Goal: Communication & Community: Answer question/provide support

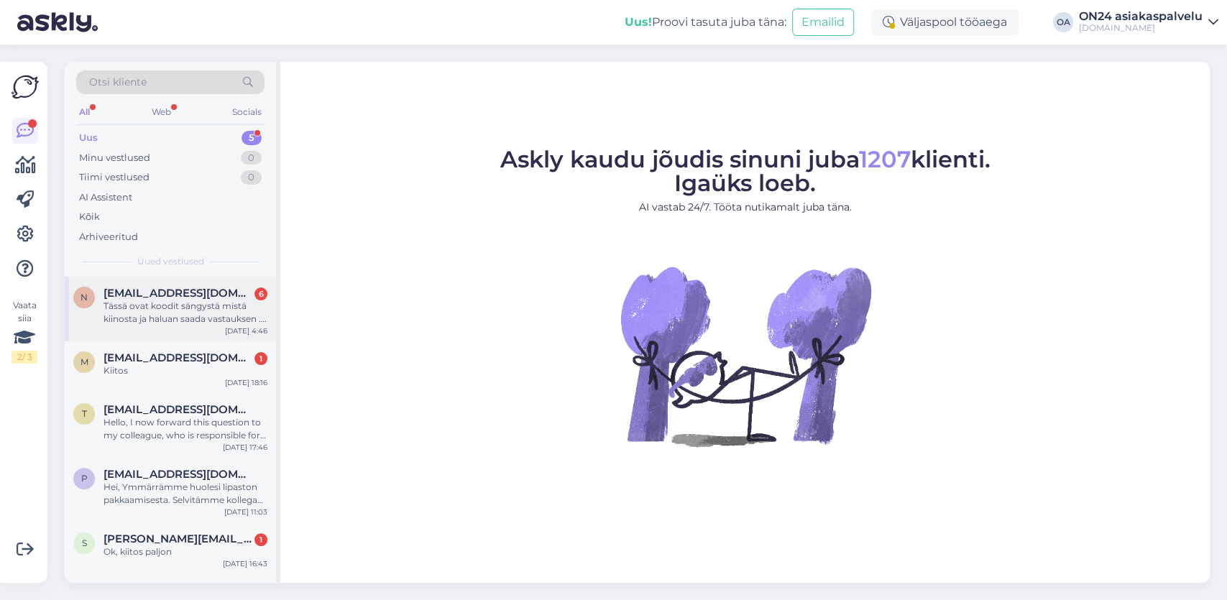
click at [181, 321] on div "Tässä ovat koodit sängystä mistä kiinosta ja haluan saada vastauksen . Kysymyks…" at bounding box center [186, 313] width 164 height 26
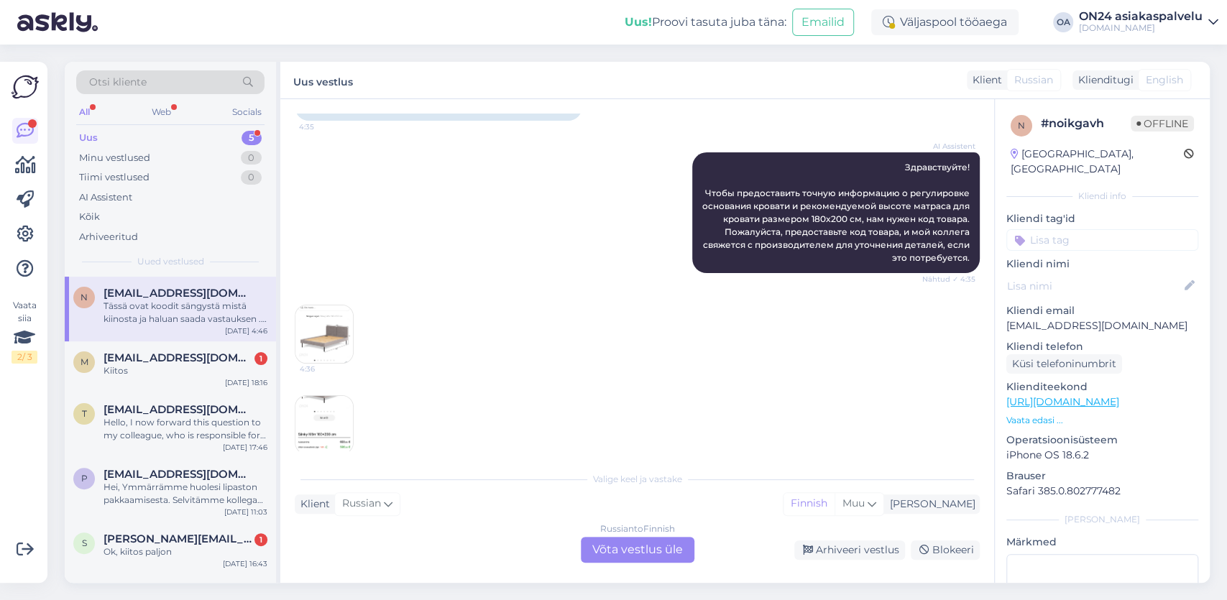
scroll to position [9, 0]
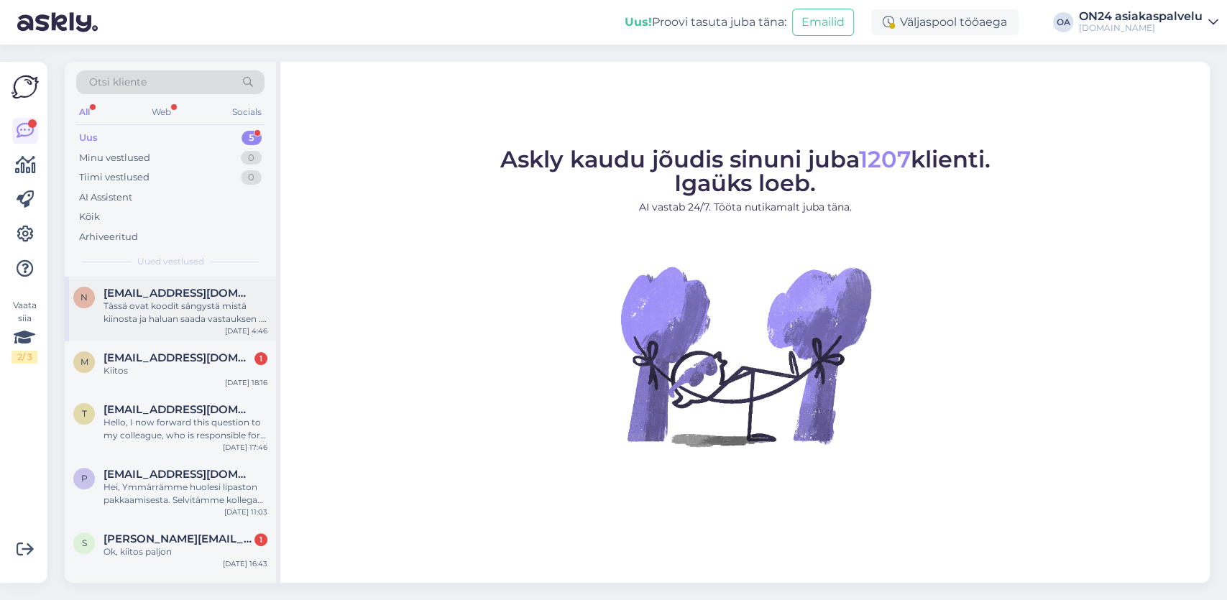
click at [141, 305] on div "Tässä ovat koodit sängystä mistä kiinosta ja haluan saada vastauksen . Kysymyks…" at bounding box center [186, 313] width 164 height 26
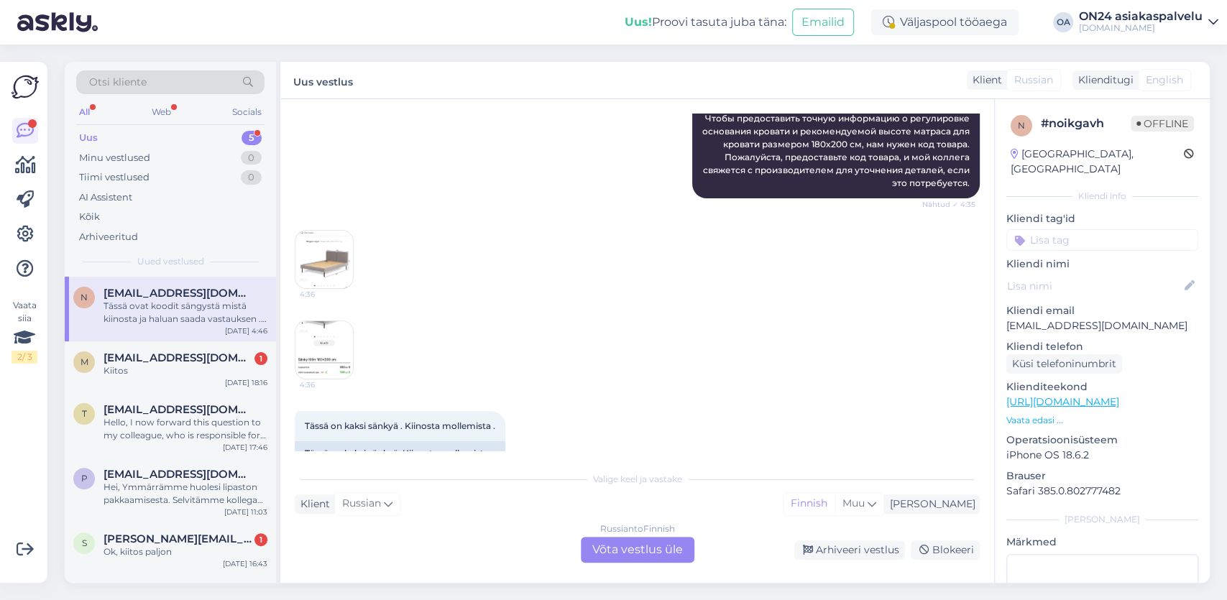
scroll to position [334, 0]
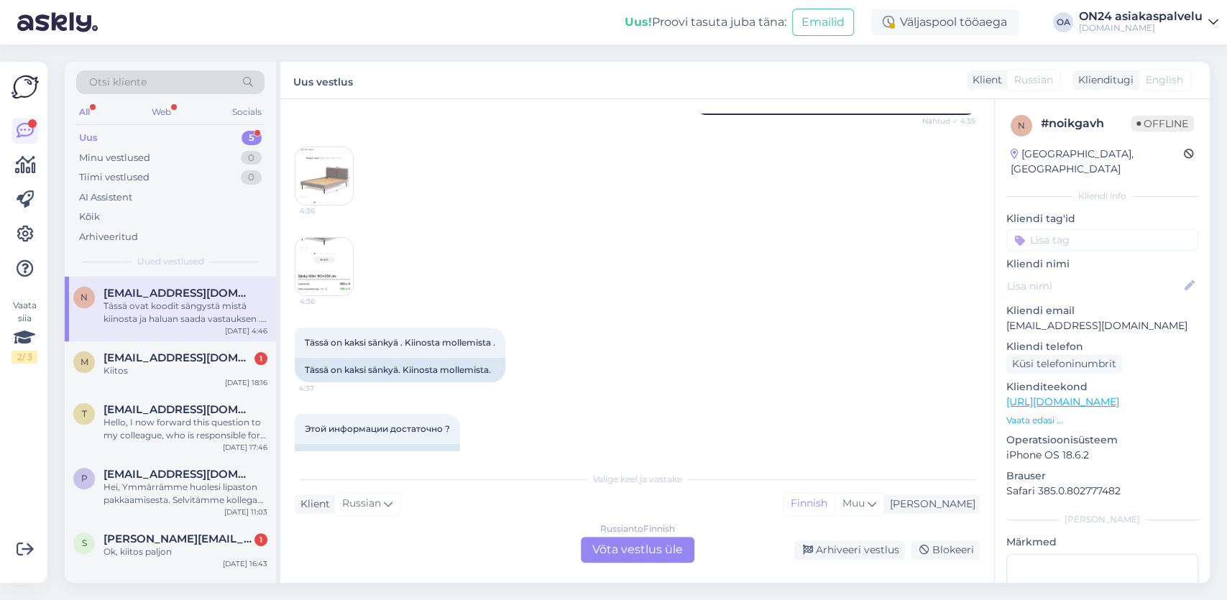
click at [612, 549] on div "Russian to Finnish Võta vestlus üle" at bounding box center [638, 550] width 114 height 26
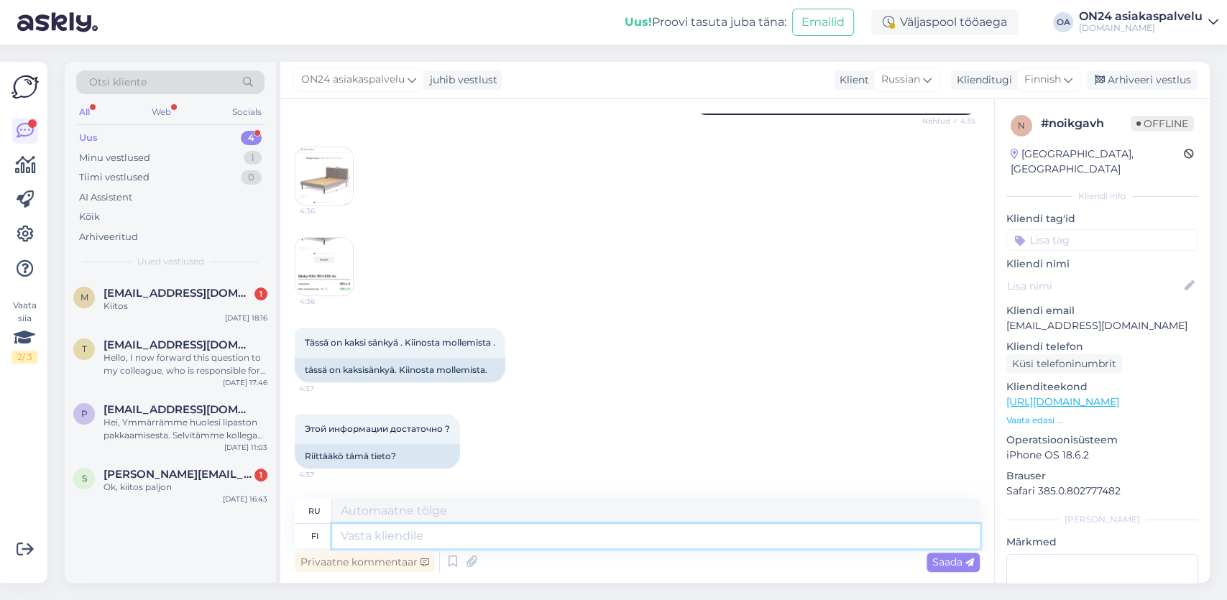
click at [355, 536] on textarea at bounding box center [656, 536] width 648 height 24
type textarea "HEi, k"
type textarea "Привет,"
type textarea "H"
type textarea "Hei, k"
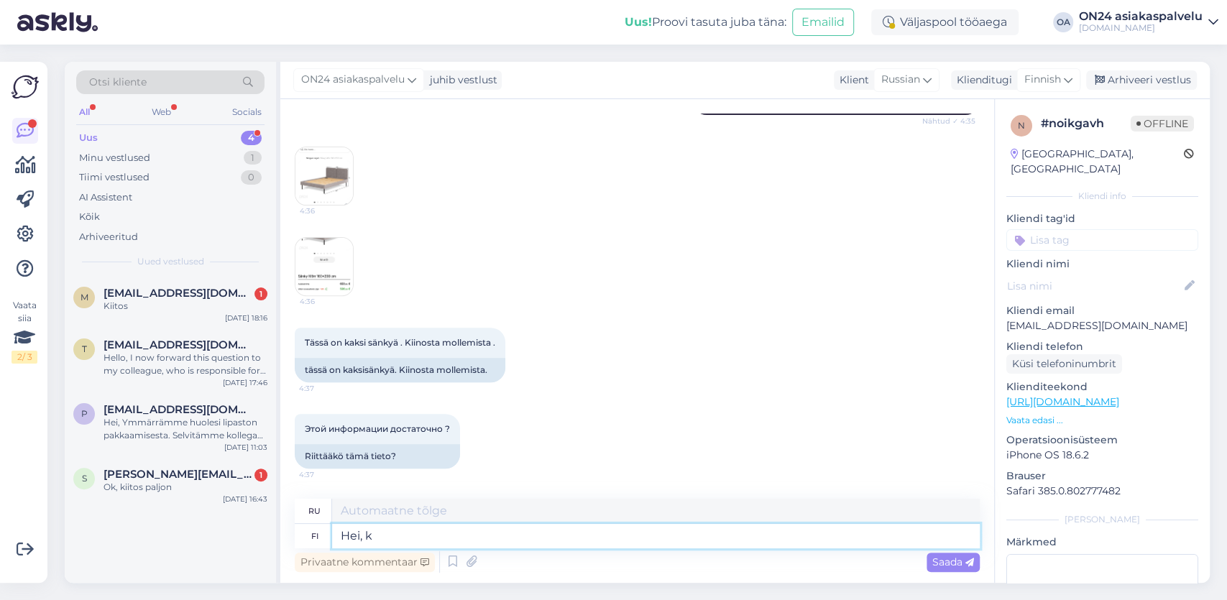
type textarea "Привет,"
type textarea "Hei, kysymykset i"
type textarea "Привет, есть вопросы"
type textarea "Hei, kysymykset on l"
type textarea "Привет, вопросы такие"
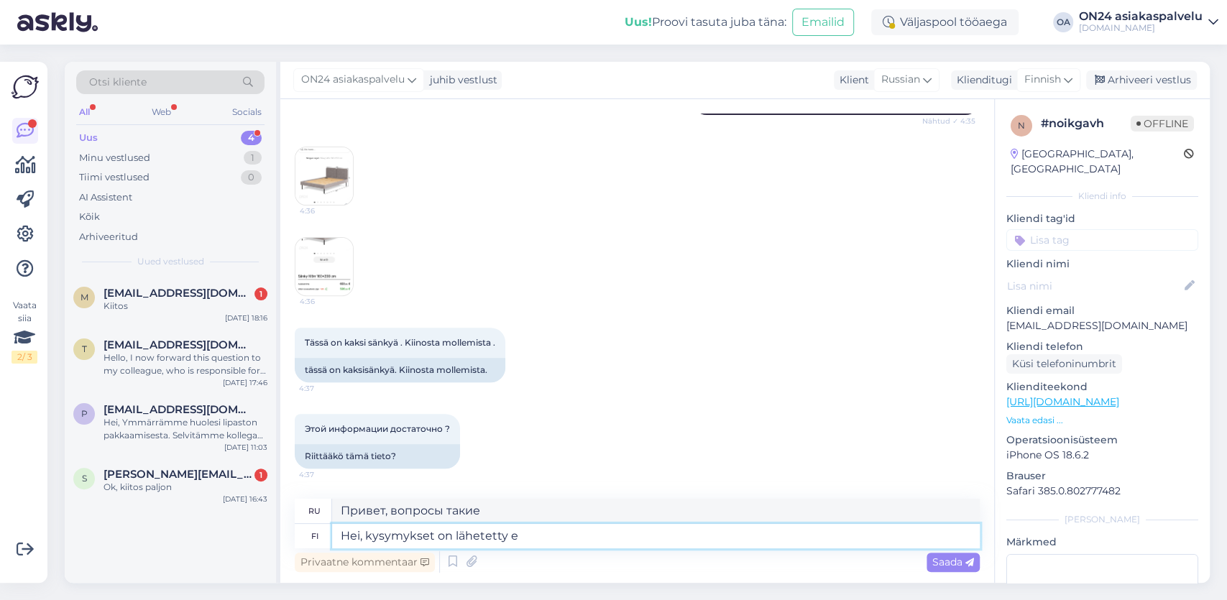
type textarea "Hei, kysymykset on lähetetty et"
type textarea "Привет, вопросы отправлены."
type textarea "Hei, kysymykset on lähetetty eteenpäin va"
type textarea "Здравствуйте, ваши вопросы были пересланы."
type textarea "Hei, kysymykset on lähetetty eteenpäin valmistajalle."
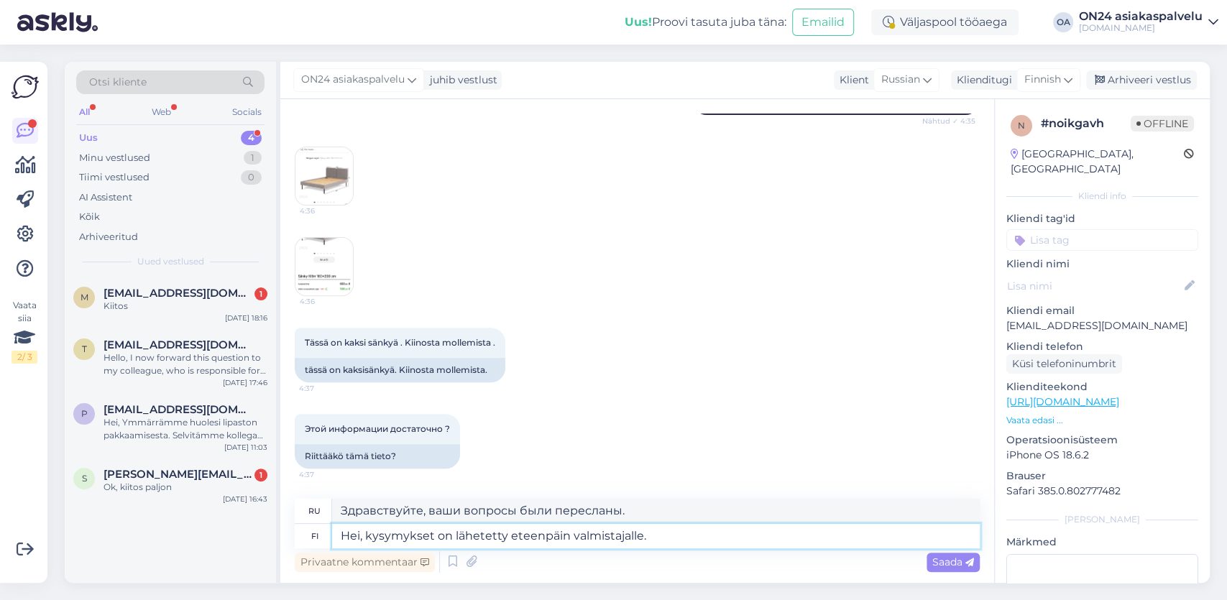
type textarea "Здравствуйте, вопросы переданы производителю."
type textarea "Hei, kysymykset on lähetetty eteenpäin valmistajalle.,"
type textarea "Здравствуйте, вопросы переданы valmistajalle.,"
type textarea "Hei, kysymykset on lähetetty eteenpäin valmistajalle."
type textarea "Здравствуйте, вопросы переданы производителю."
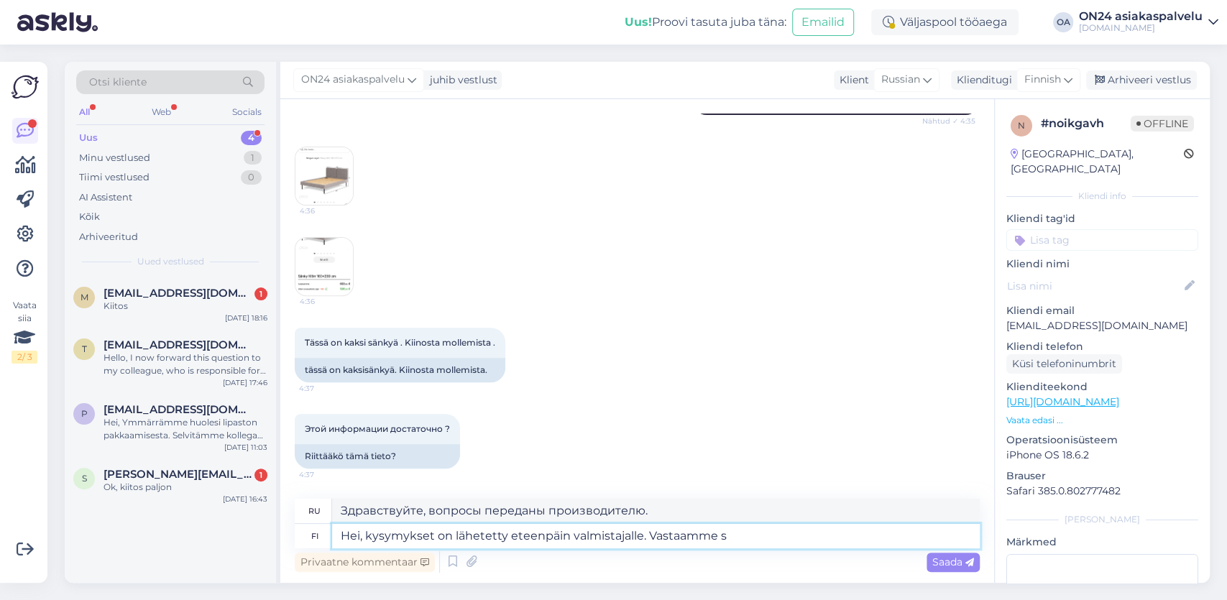
type textarea "Hei, kysymykset on lähetetty eteenpäin valmistajalle. Vastaamme si"
type textarea "Здравствуйте, ваши вопросы переданы производителю. Мы ответим."
type textarea "Hei, kysymykset on lähetetty eteenpäin valmistajalle. Vastaamme sinulle"
type textarea "Здравствуйте, ваши вопросы переданы производителю. Мы вам ответим."
type textarea "Hei, kysymykset on lähetetty eteenpäin valmistajalle. Vastaamme sinulle vastauk…"
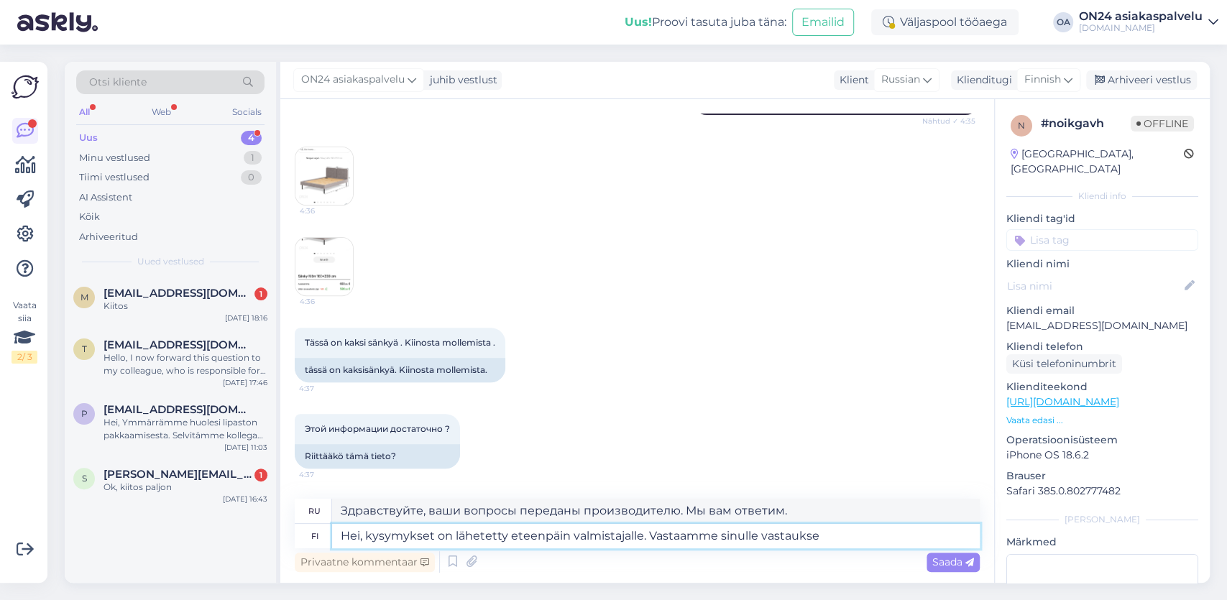
type textarea "Здравствуйте, ваши вопросы переданы производителю. Мы свяжемся с вами и дадим о…"
type textarea "Hei, kysymykset on lähetetty eteenpäin valmistajalle. Vastaamme sinulle vastauk…"
type textarea "Здравствуйте, ваши вопросы переданы производителю. Мы свяжемся с вами и дадим о…"
type textarea "Hei, kysymykset on lähetetty eteenpäin valmistajalle. Vastaamme sinulle vastauk…"
type textarea "Здравствуйте! Ваши вопросы переданы производителю. Мы свяжемся с вами, как толь…"
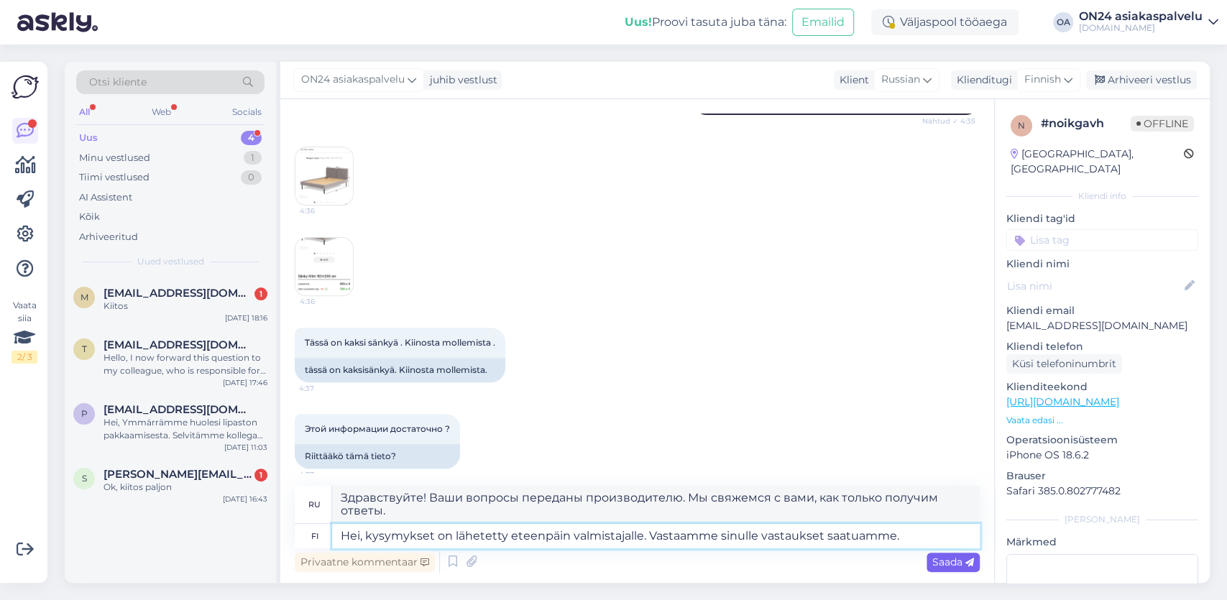
type textarea "Hei, kysymykset on lähetetty eteenpäin valmistajalle. Vastaamme sinulle vastauk…"
click at [969, 567] on icon at bounding box center [969, 563] width 9 height 9
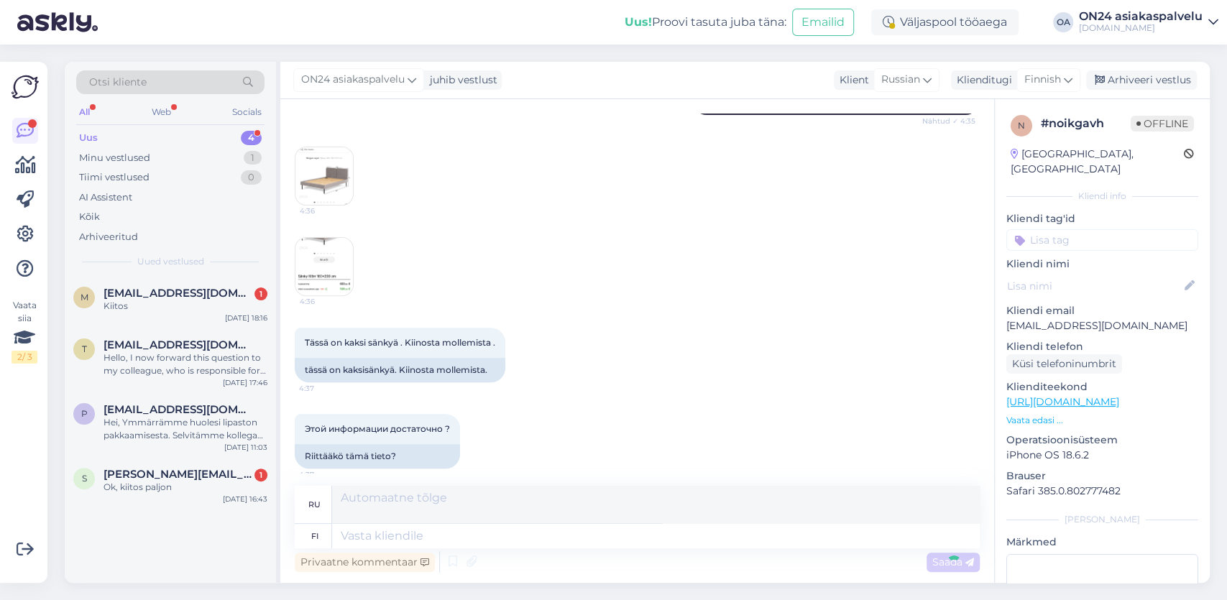
scroll to position [753, 0]
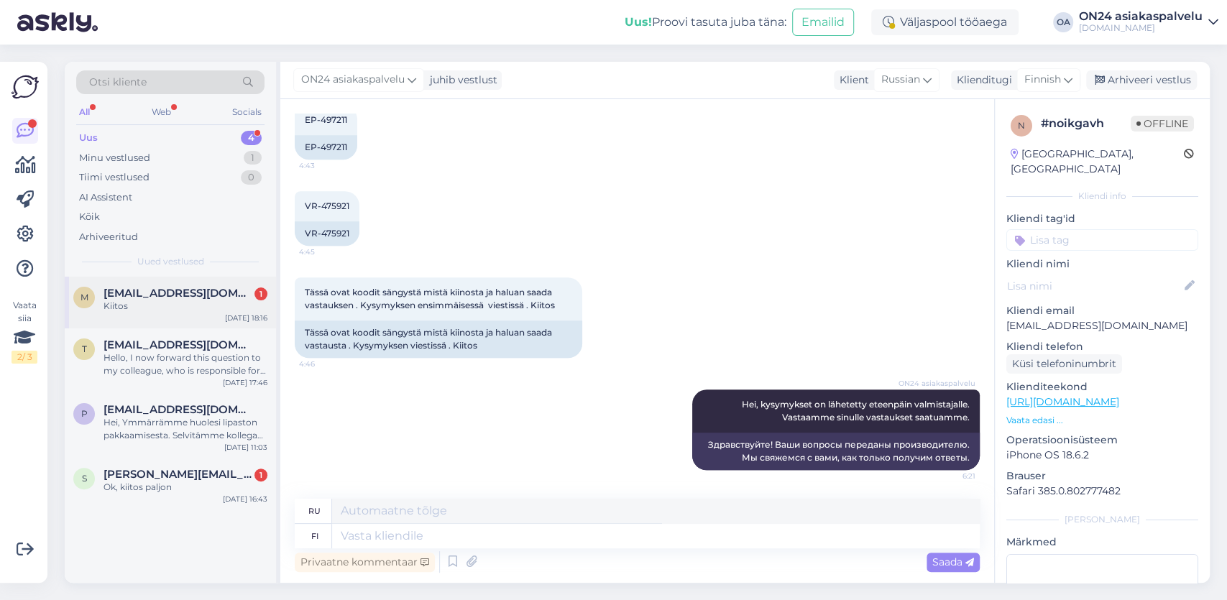
click at [173, 311] on div "Kiitos" at bounding box center [186, 306] width 164 height 13
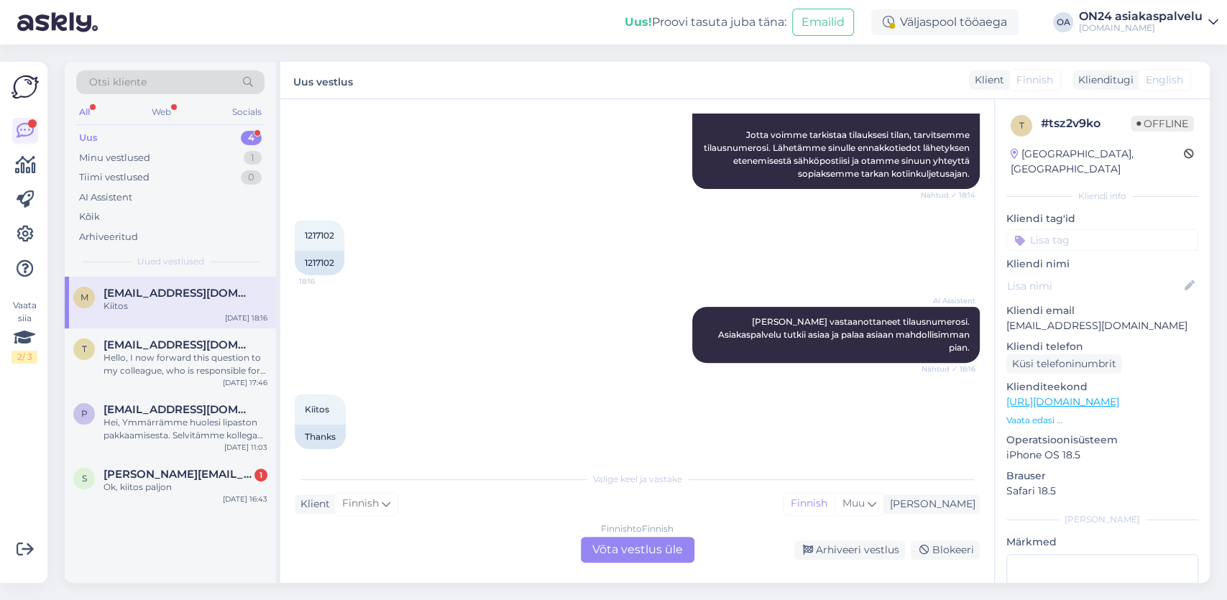
scroll to position [0, 0]
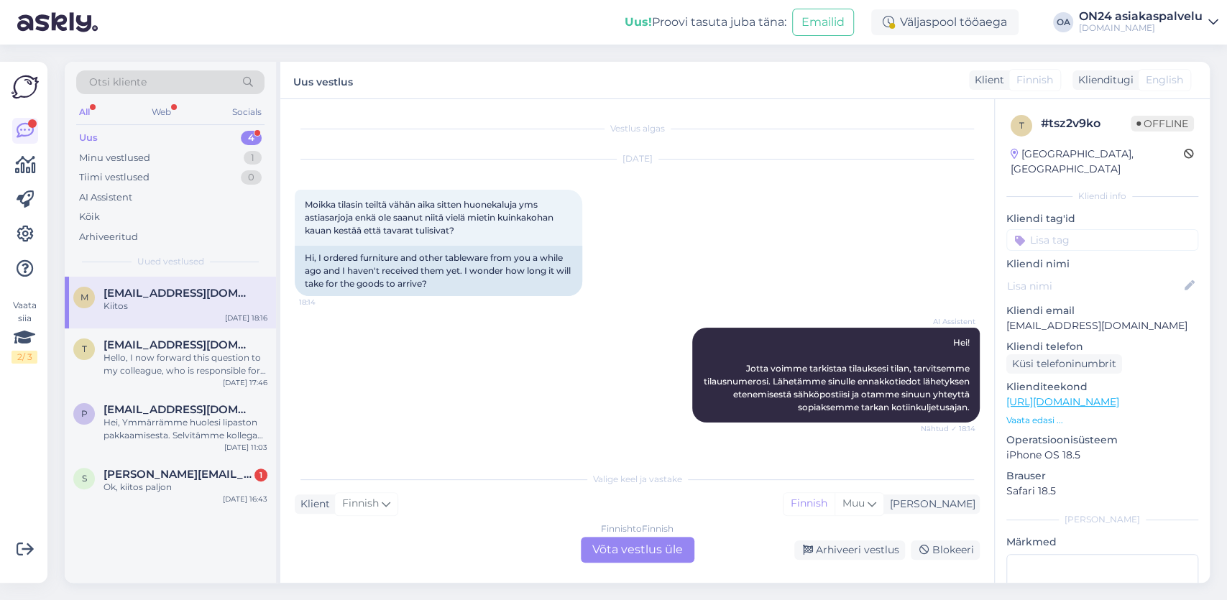
click at [628, 551] on div "Finnish to Finnish Võta vestlus üle" at bounding box center [638, 550] width 114 height 26
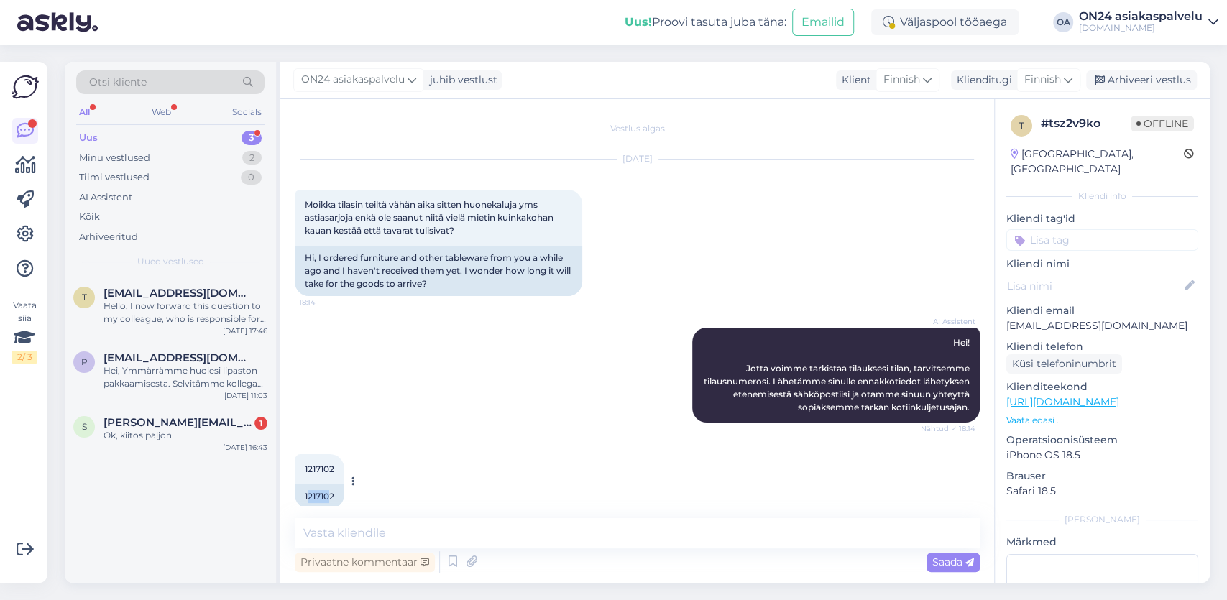
drag, startPoint x: 333, startPoint y: 495, endPoint x: 308, endPoint y: 492, distance: 25.3
click at [308, 492] on div "1217102" at bounding box center [320, 496] width 50 height 24
click at [339, 497] on div "1217102" at bounding box center [320, 496] width 50 height 24
drag, startPoint x: 339, startPoint y: 497, endPoint x: 311, endPoint y: 492, distance: 28.5
click at [311, 492] on div "1217102" at bounding box center [320, 496] width 50 height 24
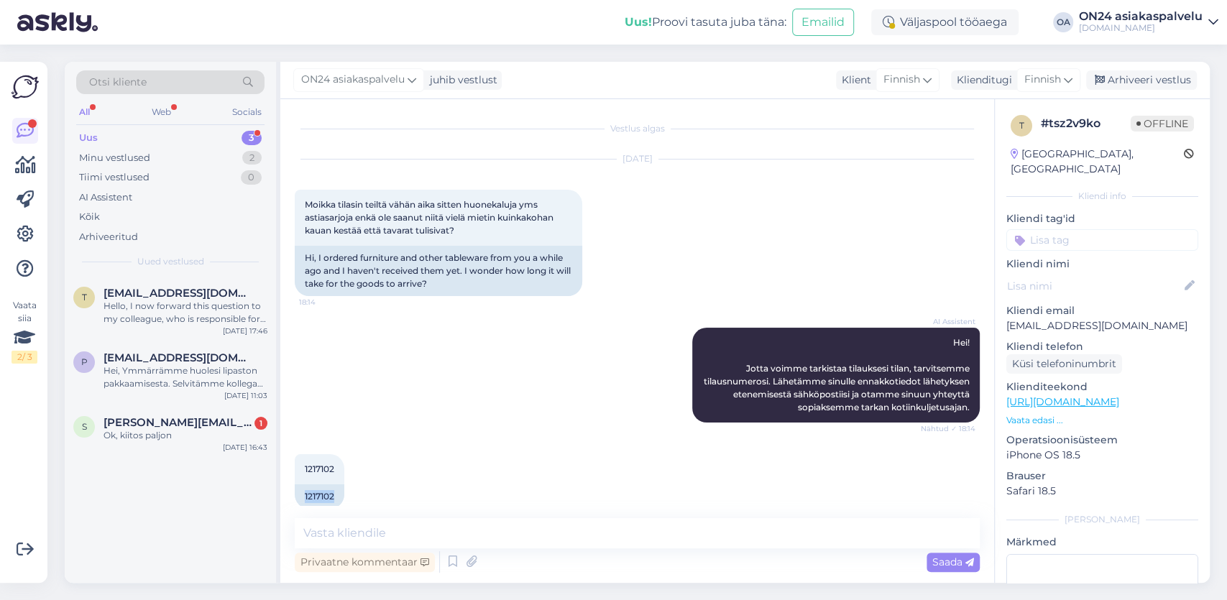
copy div "1217102"
click at [336, 496] on div "1217102" at bounding box center [320, 496] width 50 height 24
drag, startPoint x: 342, startPoint y: 498, endPoint x: 295, endPoint y: 490, distance: 47.5
click at [295, 490] on div "1217102" at bounding box center [320, 496] width 50 height 24
copy div "1217102"
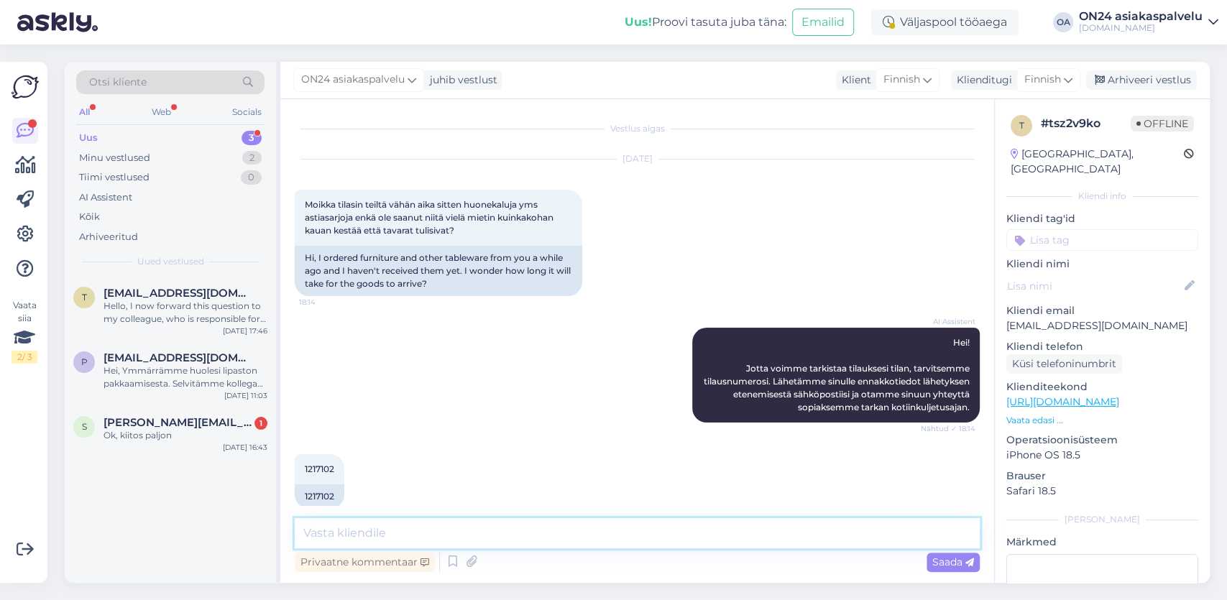
click at [383, 533] on textarea at bounding box center [637, 533] width 685 height 30
type textarea "H"
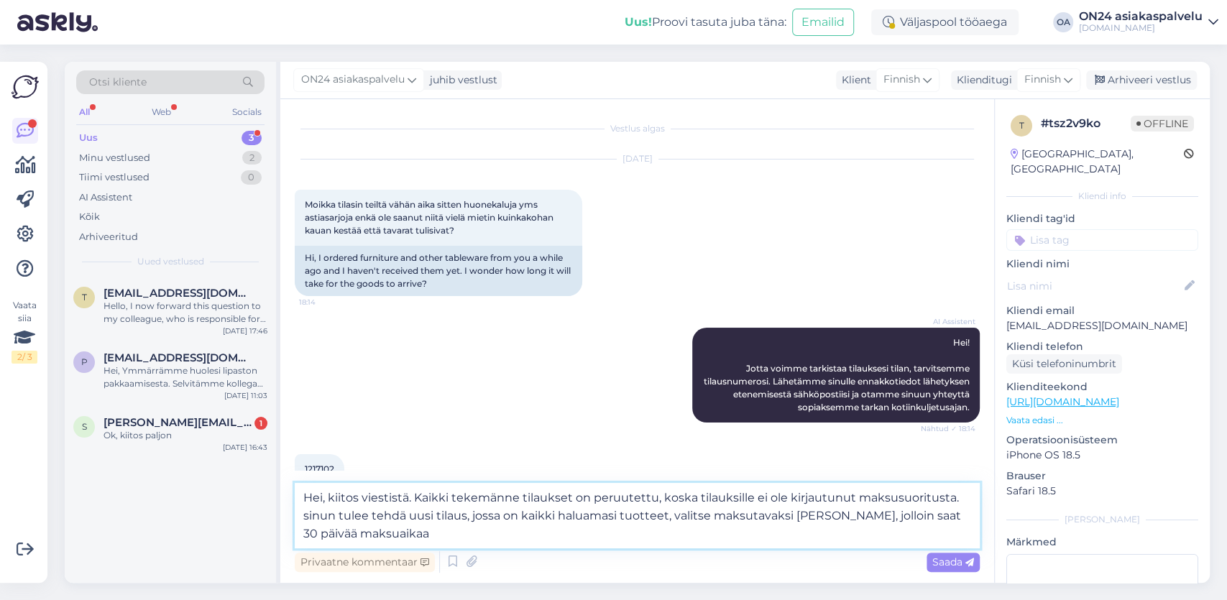
type textarea "Hei, kiitos viestistä. Kaikki tekemänne tilaukset on peruutettu, koska tilauksi…"
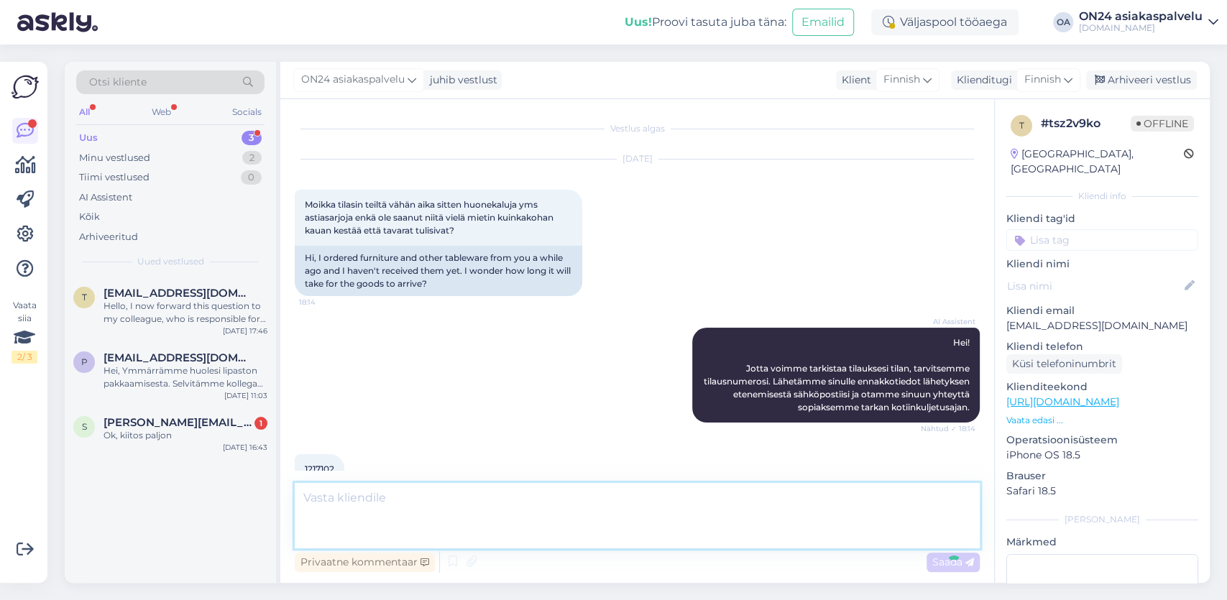
scroll to position [323, 0]
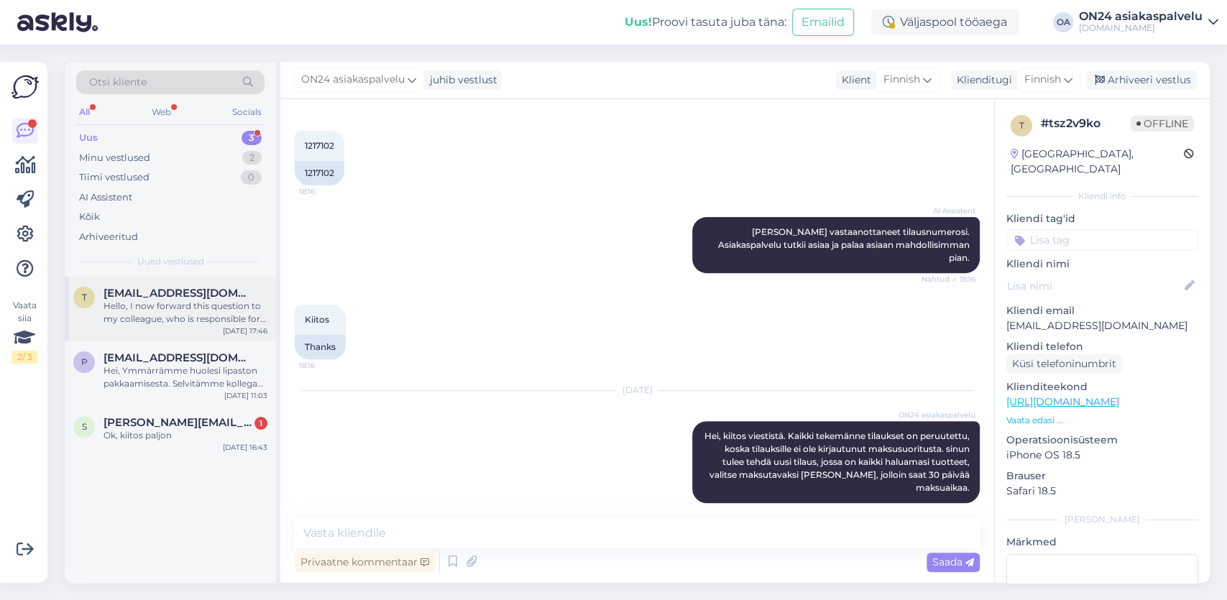
click at [189, 309] on div "Hello, I now forward this question to my colleague, who is responsible for this…" at bounding box center [186, 313] width 164 height 26
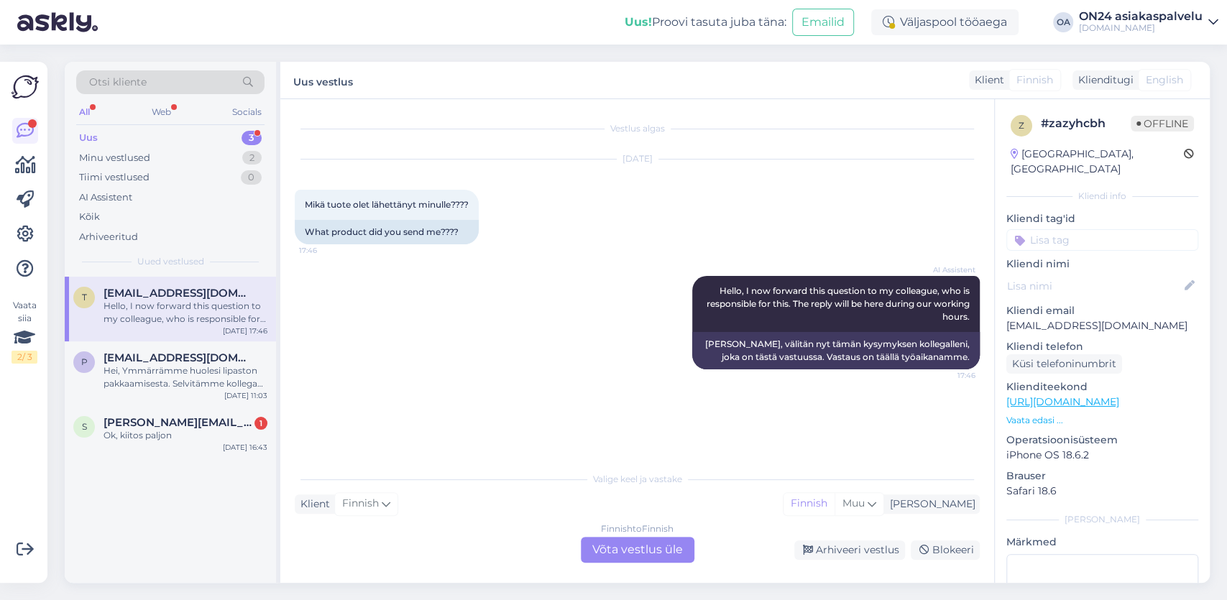
click at [626, 547] on div "Finnish to Finnish Võta vestlus üle" at bounding box center [638, 550] width 114 height 26
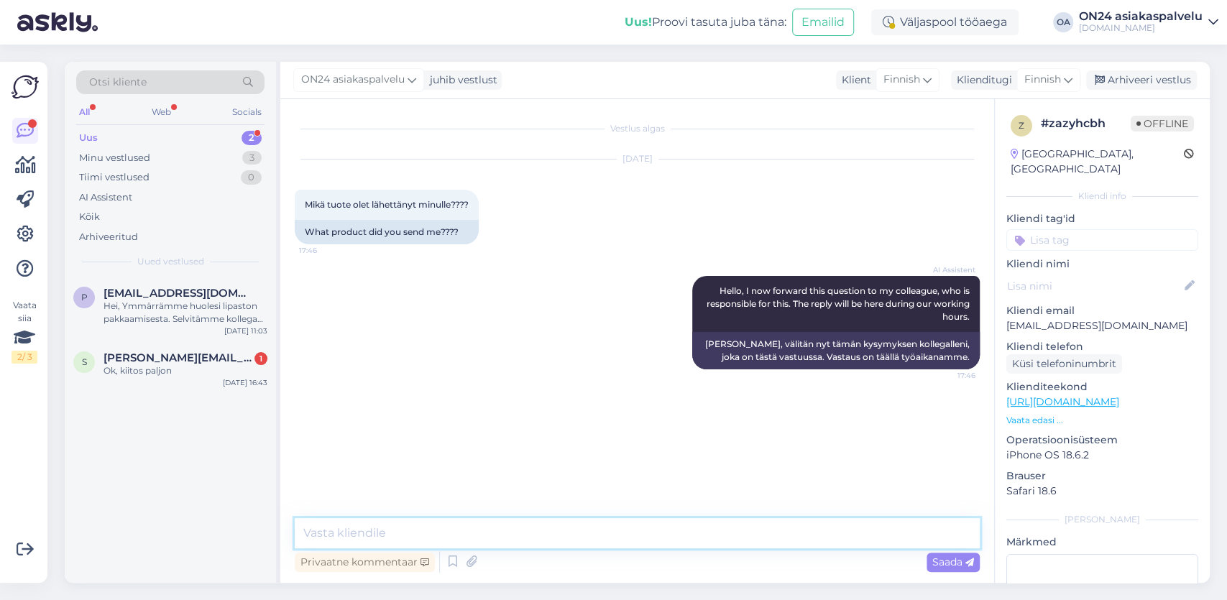
drag, startPoint x: 390, startPoint y: 538, endPoint x: 382, endPoint y: 533, distance: 9.8
click at [387, 537] on textarea at bounding box center [637, 533] width 685 height 30
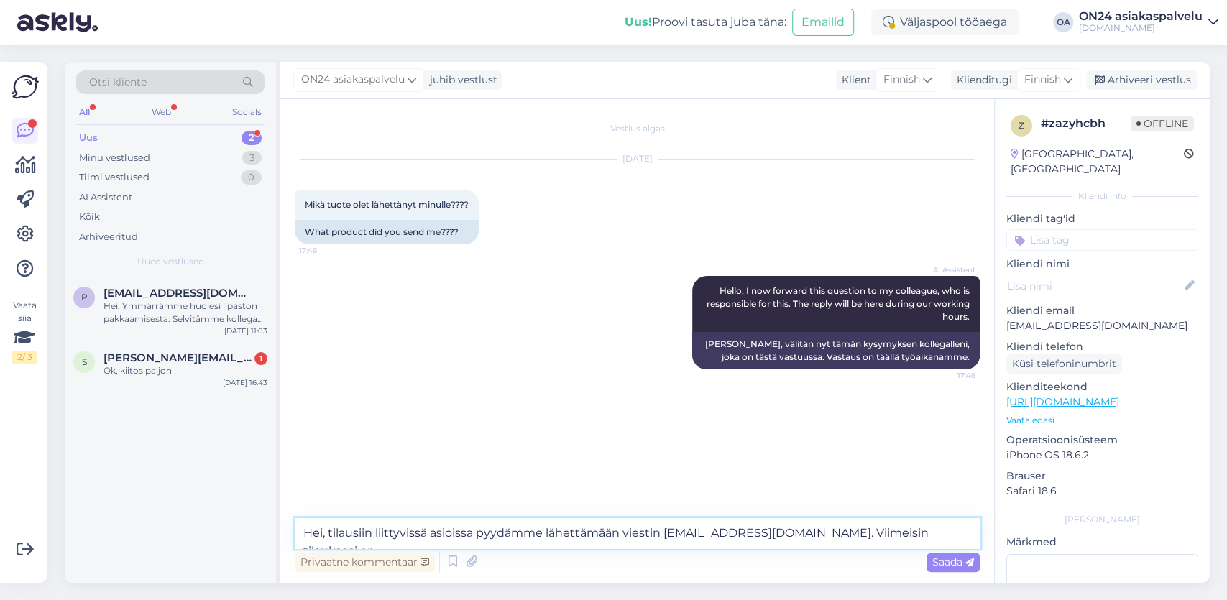
paste textarea "22.08.2025 12:59:02"
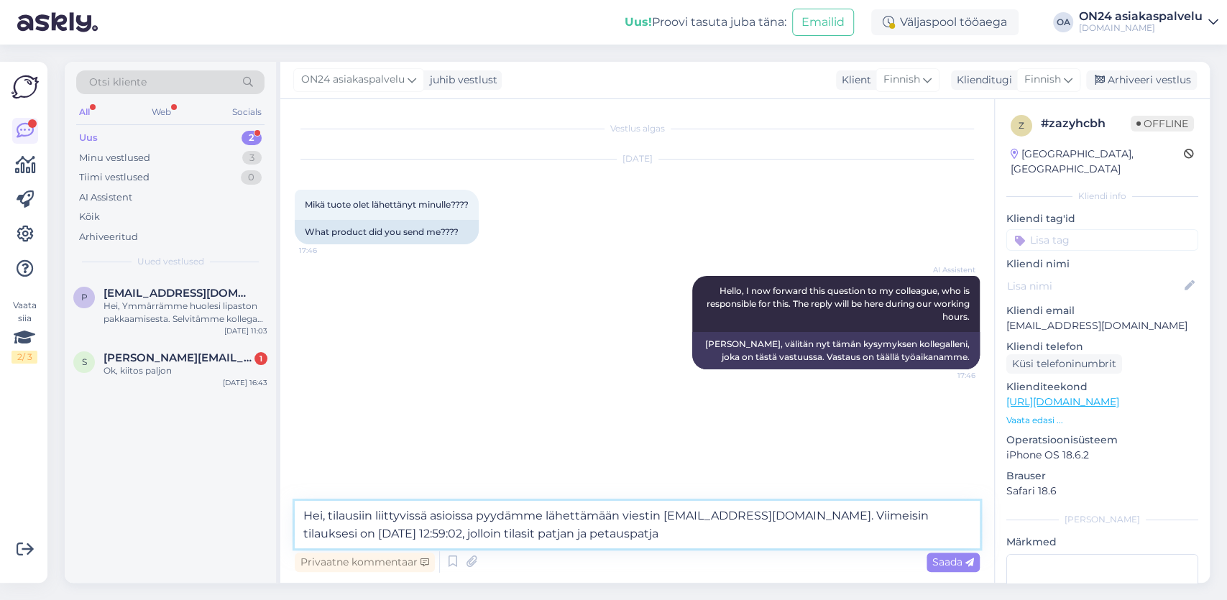
type textarea "Hei, tilausiin liittyvissä asioissa pyydämme lähettämään viestin info@on24.fi. …"
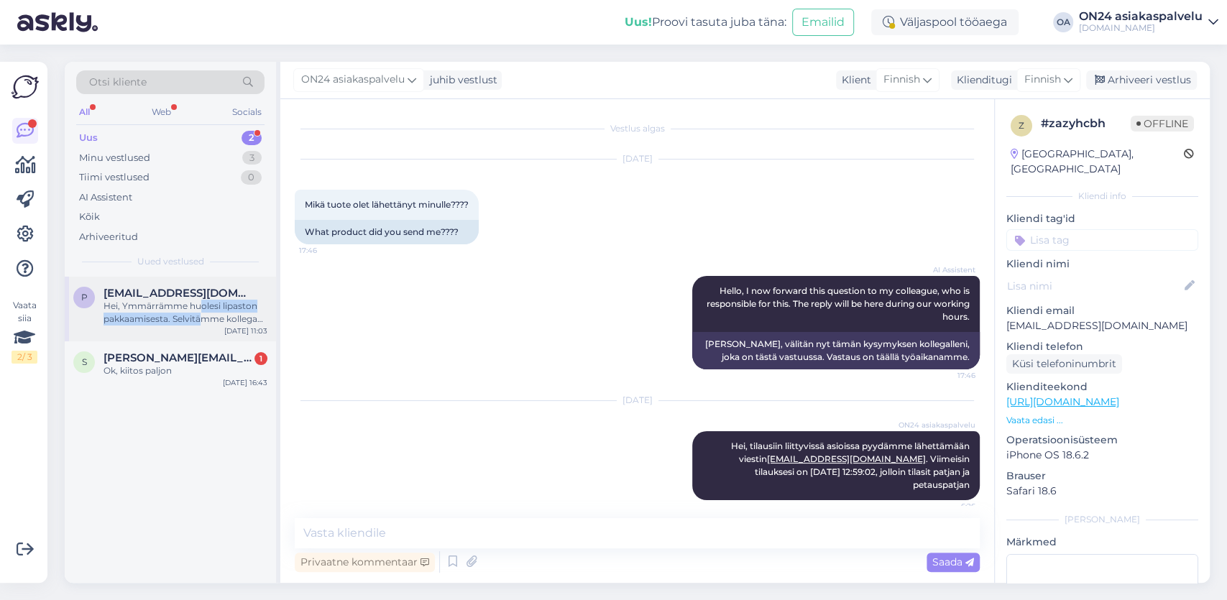
click at [202, 316] on div "Hei, Ymmärrämme huolesi lipaston pakkaamisesta. Selvitämme kollegani kanssa, on…" at bounding box center [186, 313] width 164 height 26
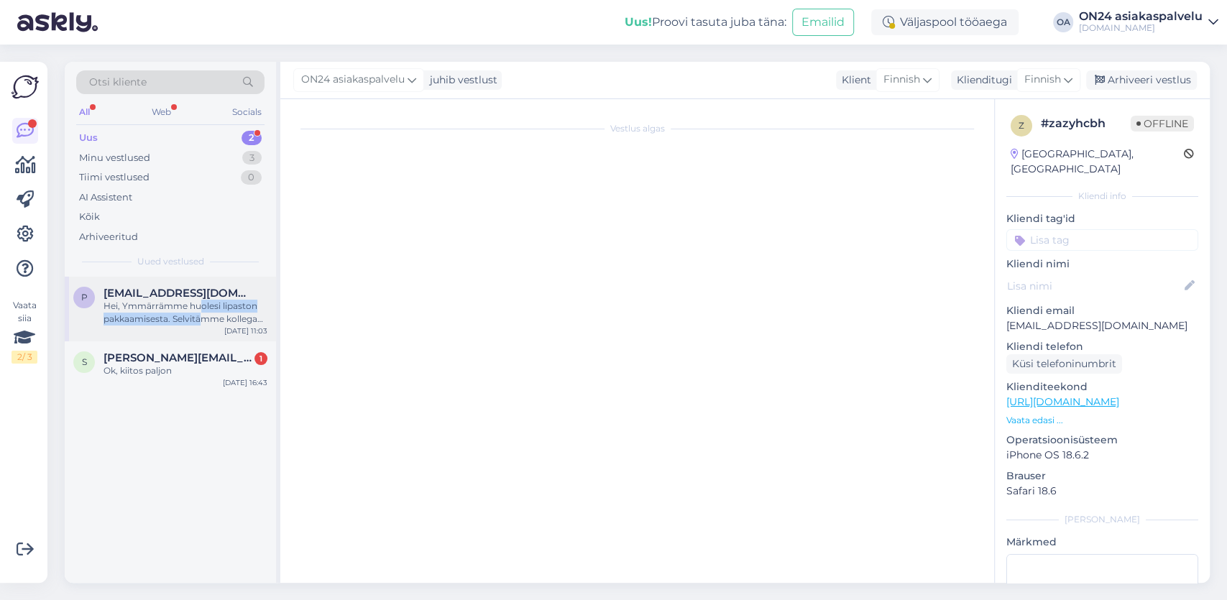
scroll to position [6553, 0]
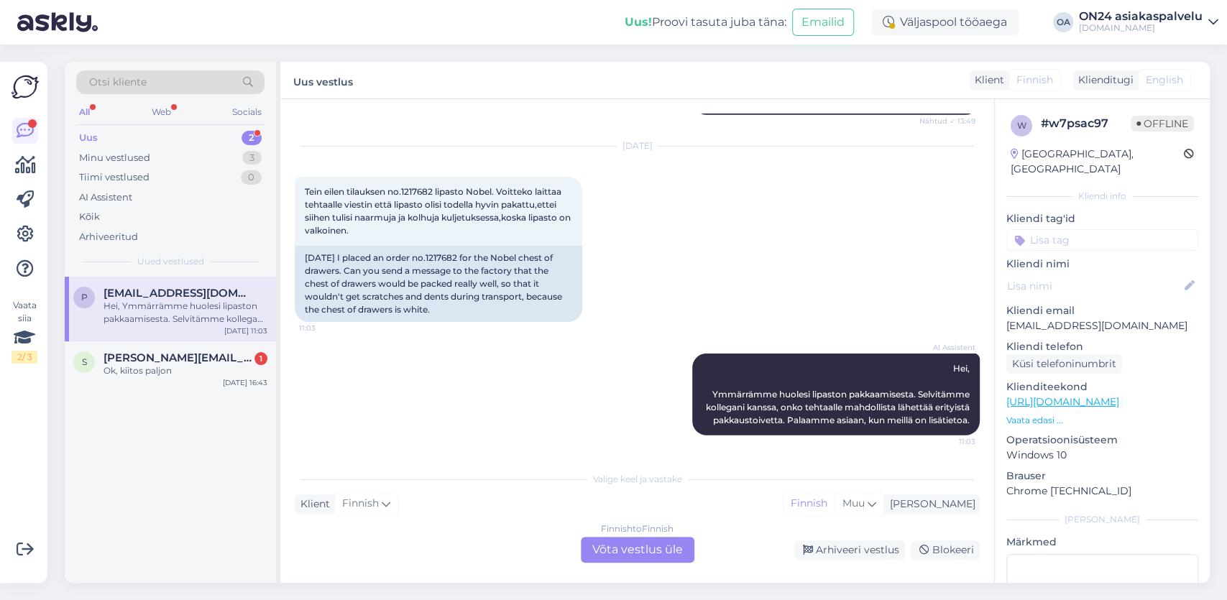
click at [610, 556] on div "Finnish to Finnish Võta vestlus üle" at bounding box center [638, 550] width 114 height 26
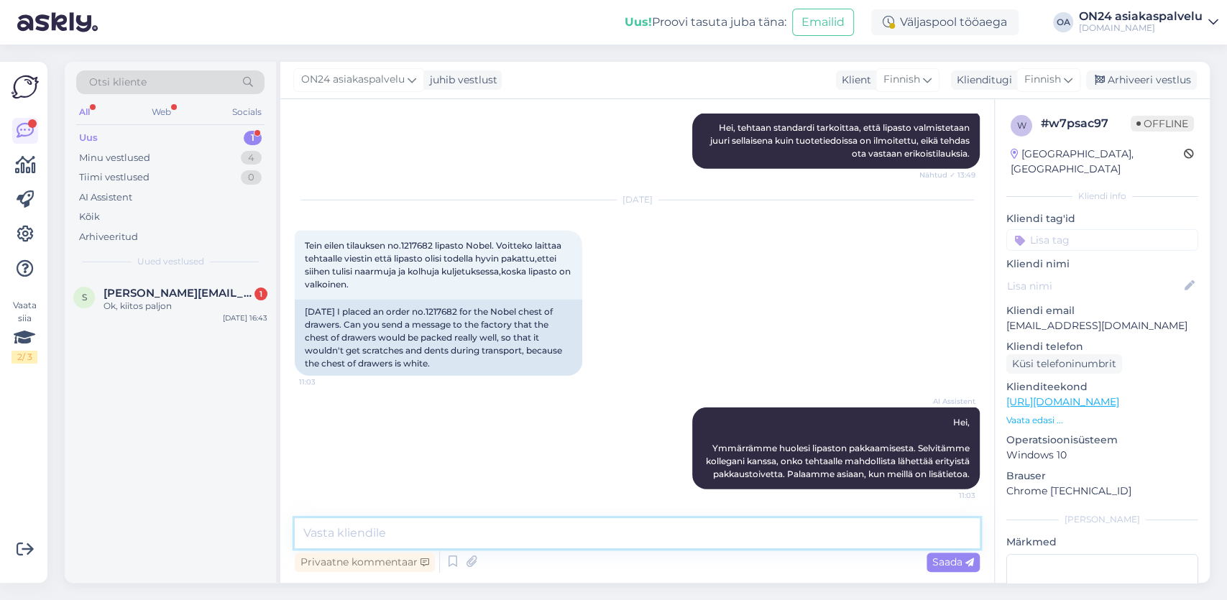
click at [386, 528] on textarea at bounding box center [637, 533] width 685 height 30
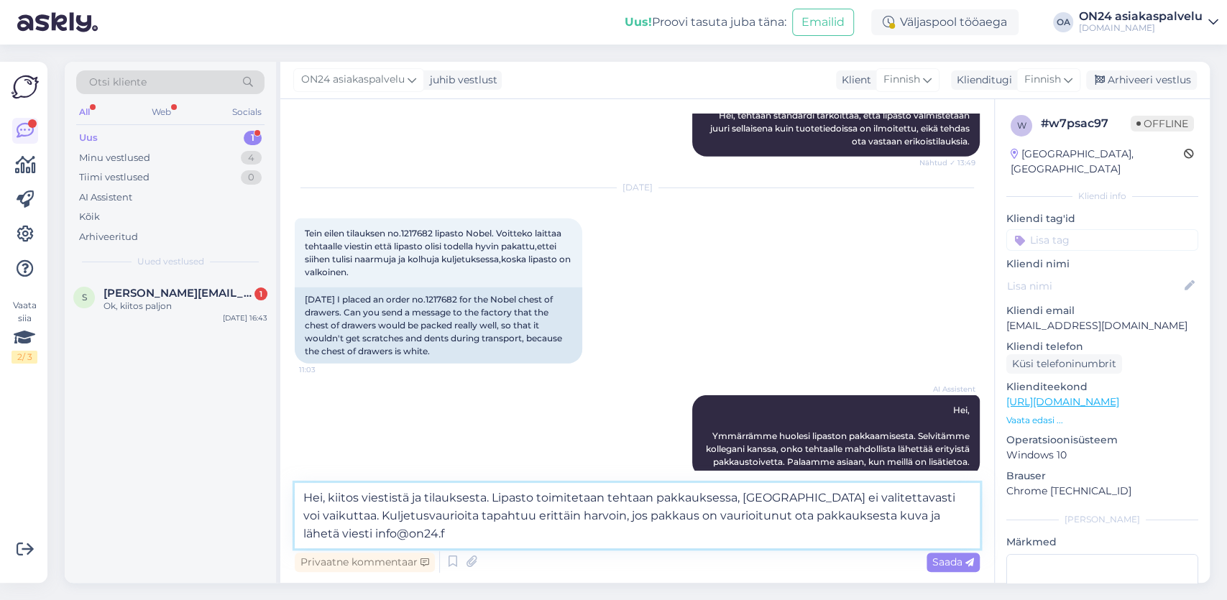
type textarea "Hei, kiitos viestistä ja tilauksesta. Lipasto toimitetaan tehtaan pakkauksessa,…"
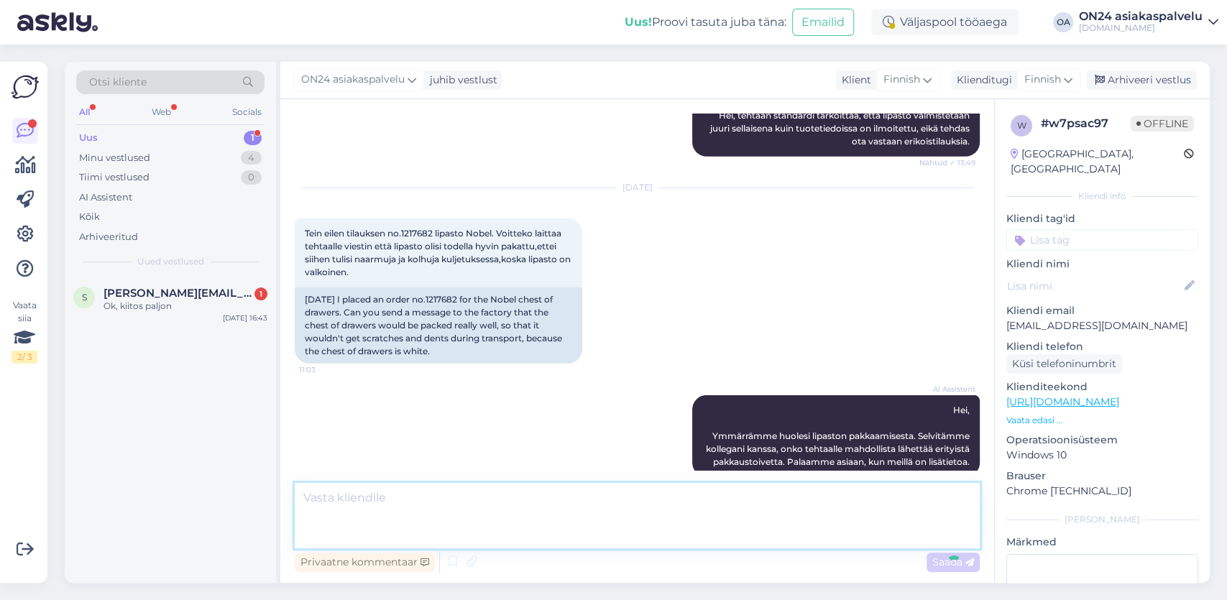
scroll to position [6643, 0]
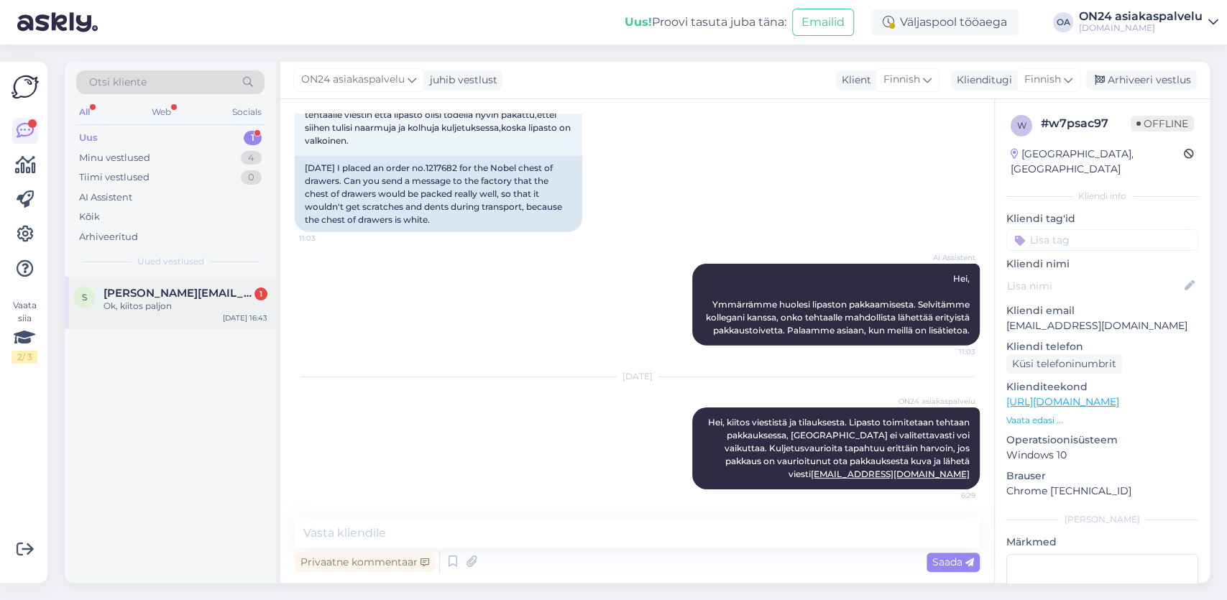
click at [200, 308] on div "Ok, kiitos paljon" at bounding box center [186, 306] width 164 height 13
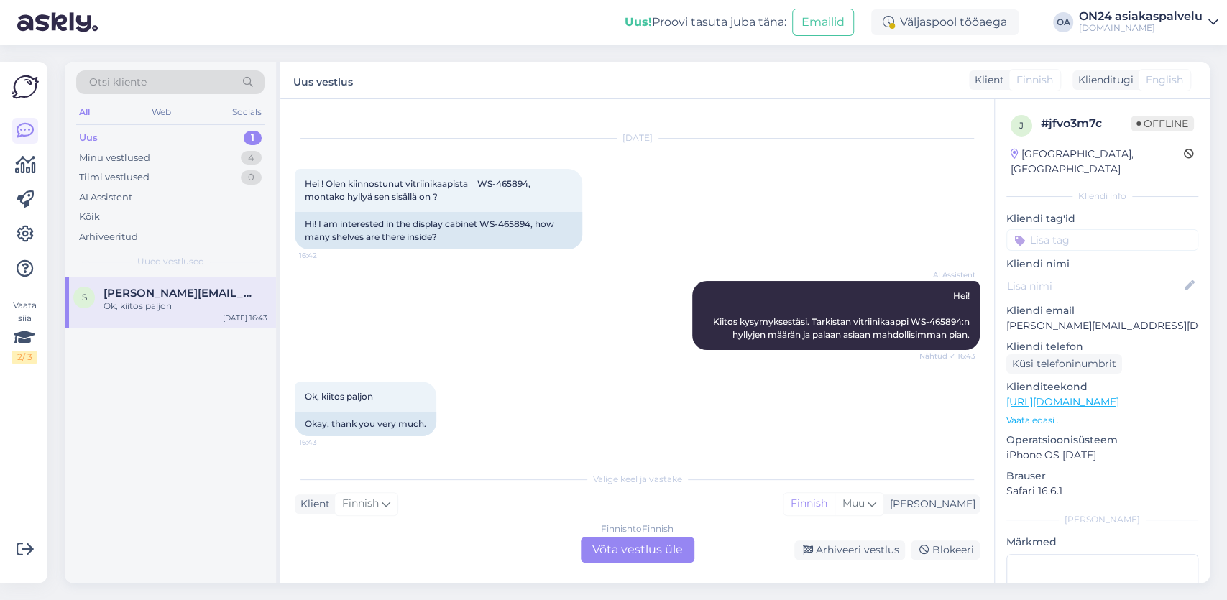
scroll to position [0, 0]
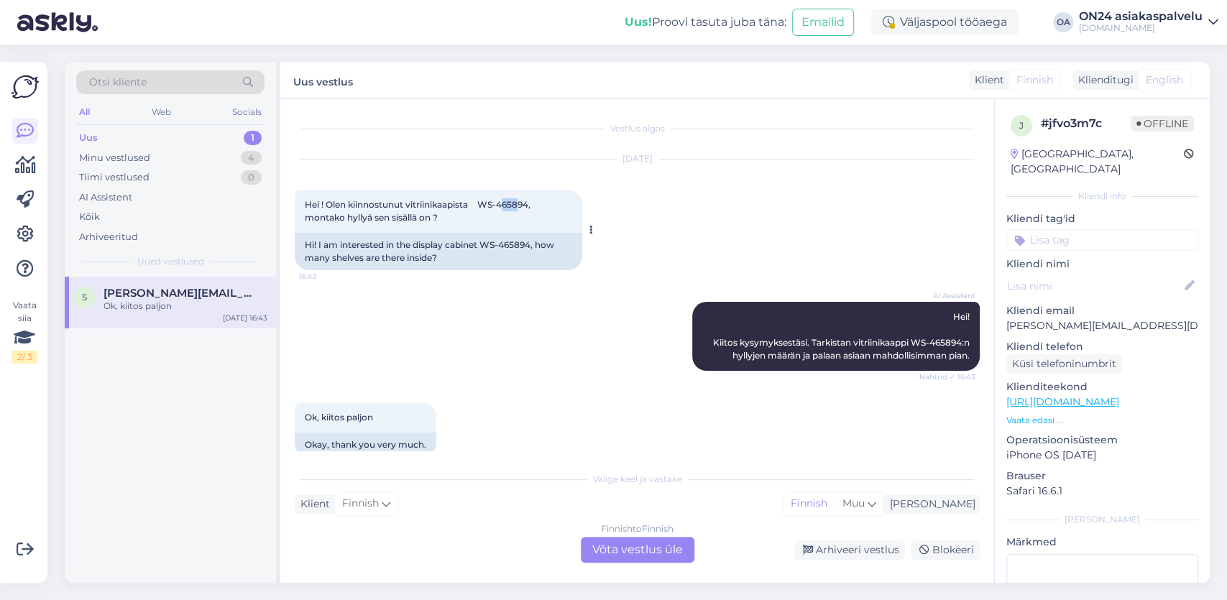
drag, startPoint x: 513, startPoint y: 202, endPoint x: 533, endPoint y: 203, distance: 20.1
click at [533, 203] on span "Hei ! Olen kiinnostunut vitriinikaapista WS-465894, montako hyllyä sen sisällä …" at bounding box center [419, 211] width 228 height 24
click at [628, 546] on div "Finnish to Finnish Võta vestlus üle" at bounding box center [638, 550] width 114 height 26
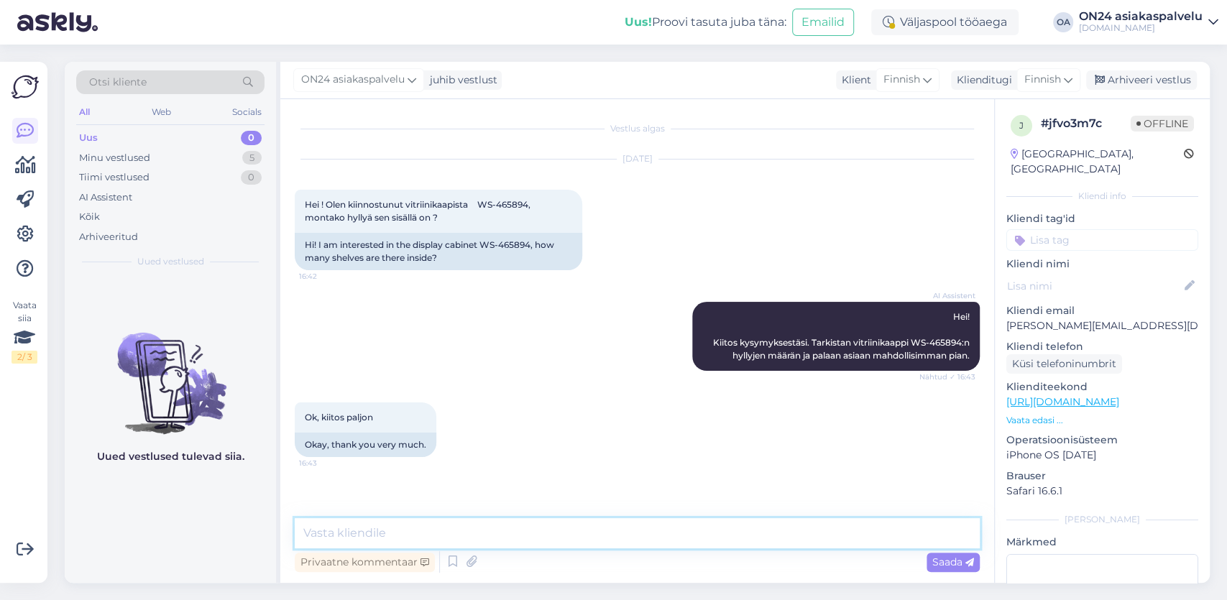
click at [353, 538] on textarea at bounding box center [637, 533] width 685 height 30
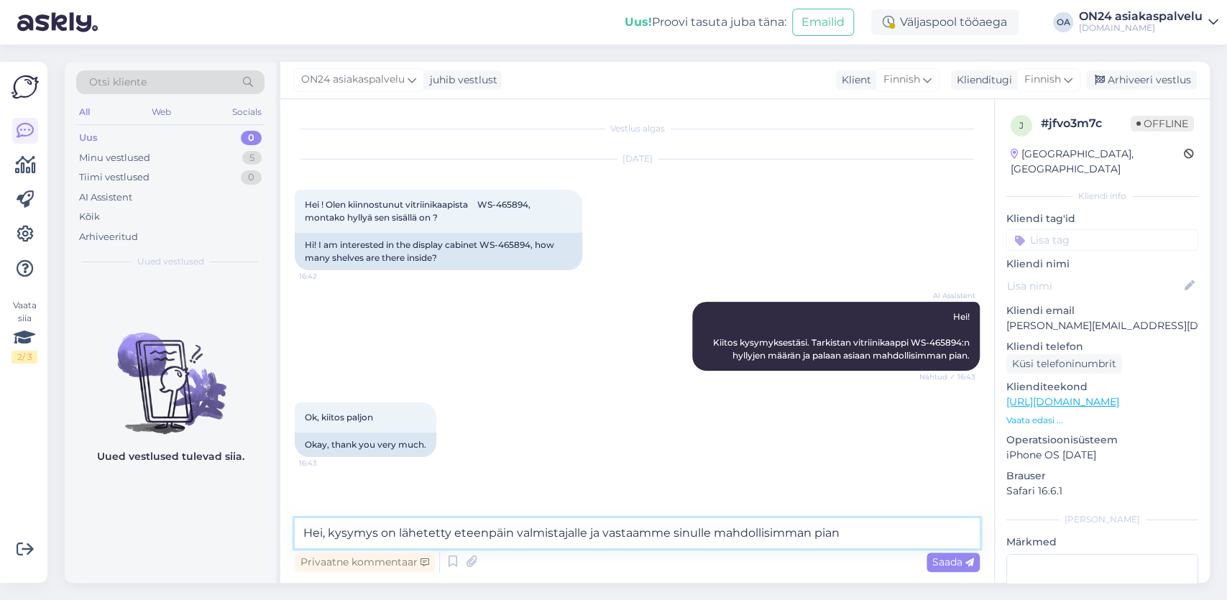
type textarea "Hei, kysymys on lähetetty eteenpäin valmistajalle ja vastaamme sinulle mahdolli…"
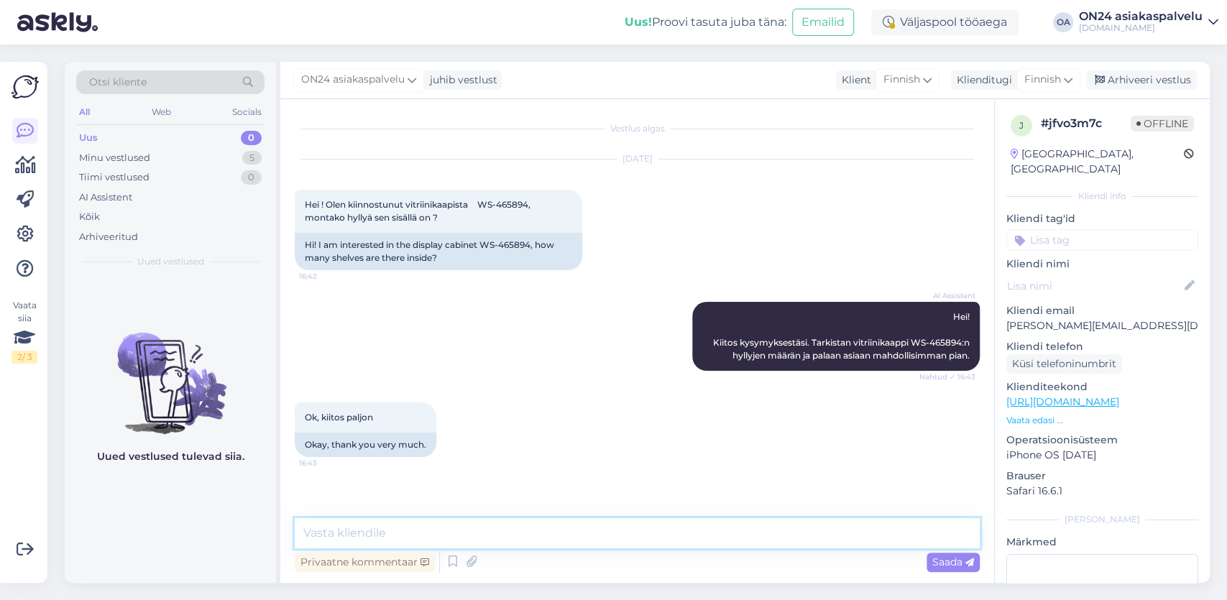
scroll to position [72, 0]
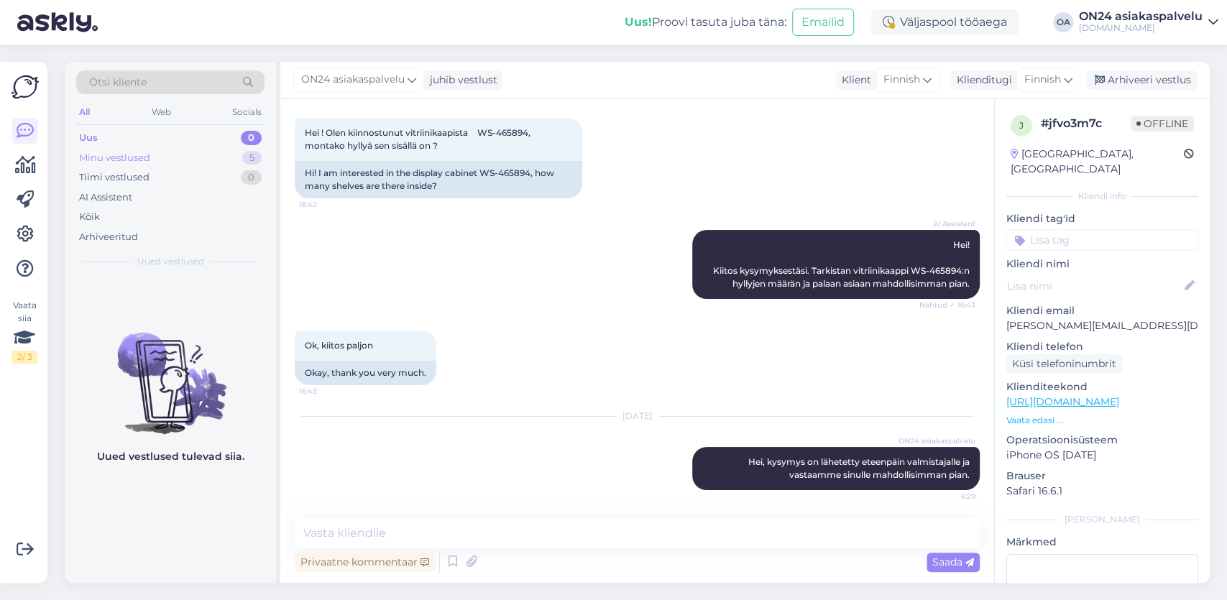
click at [136, 153] on div "Minu vestlused" at bounding box center [114, 158] width 71 height 14
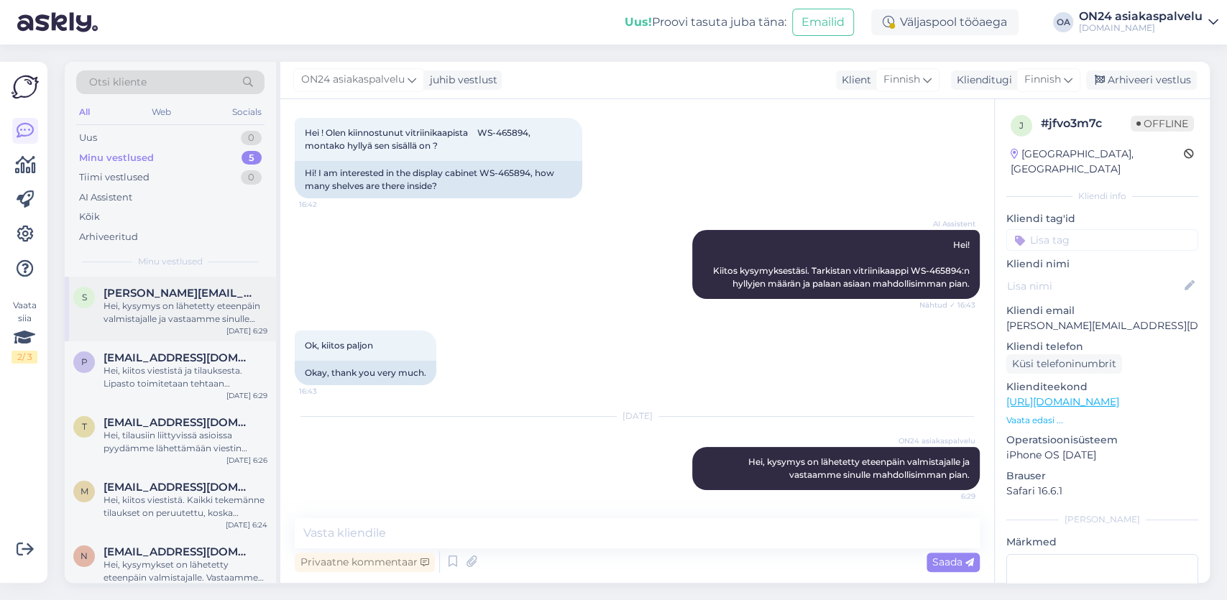
click at [177, 305] on div "Hei, kysymys on lähetetty eteenpäin valmistajalle ja vastaamme sinulle mahdolli…" at bounding box center [186, 313] width 164 height 26
click at [157, 372] on div "Hei, kiitos viestistä ja tilauksesta. Lipasto toimitetaan tehtaan pakkauksessa,…" at bounding box center [186, 377] width 164 height 26
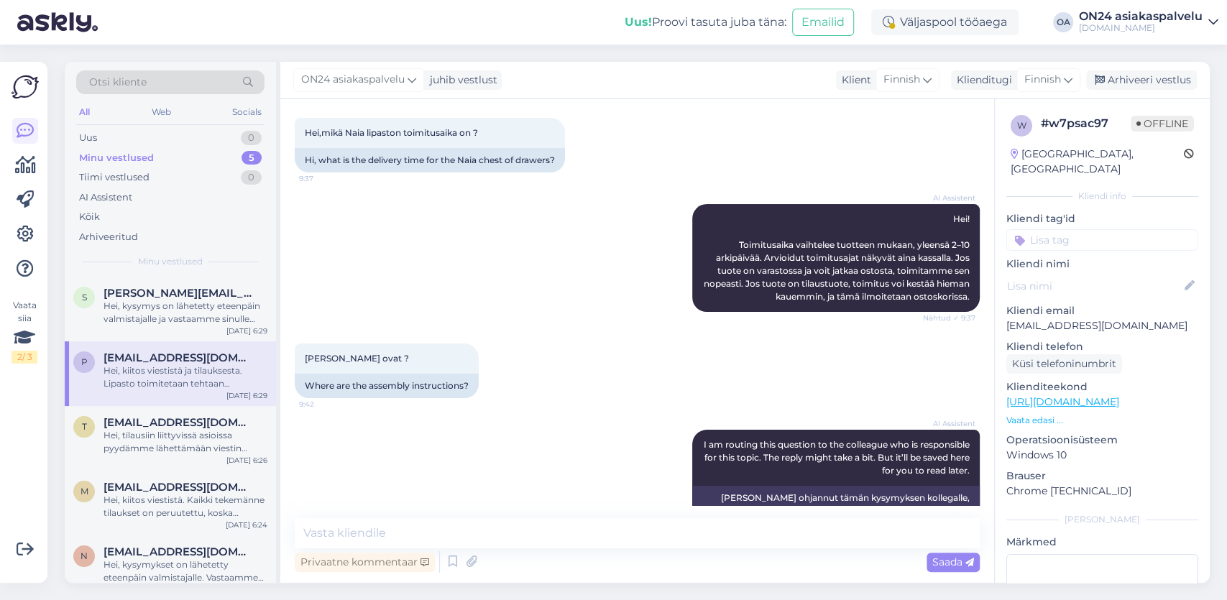
scroll to position [6643, 0]
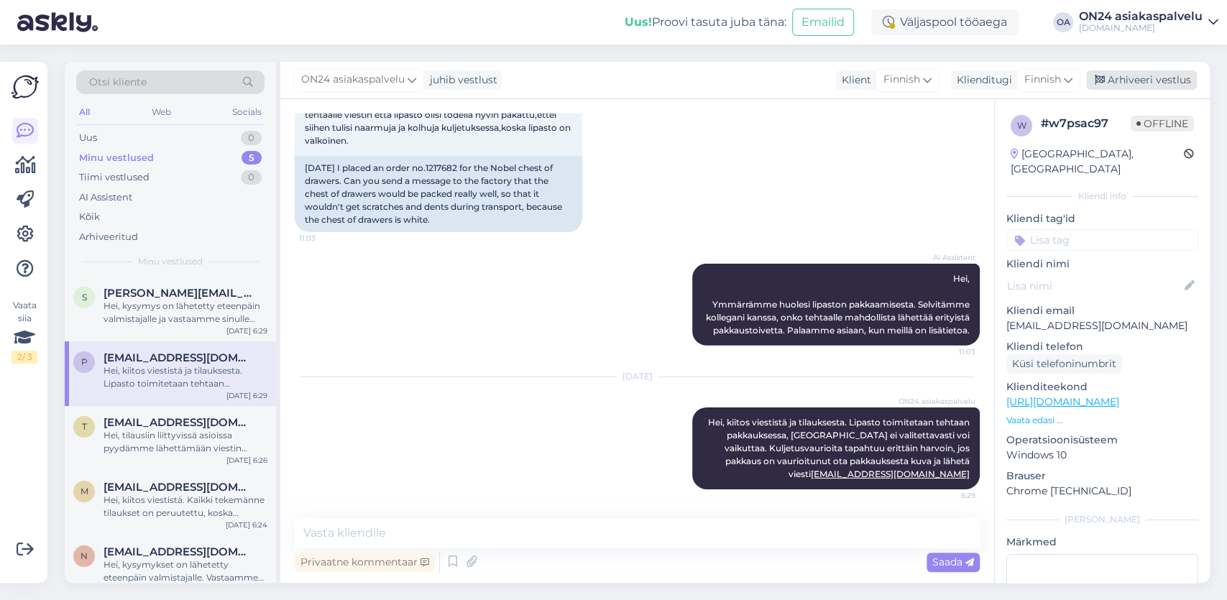
click at [1131, 81] on div "Arhiveeri vestlus" at bounding box center [1141, 79] width 111 height 19
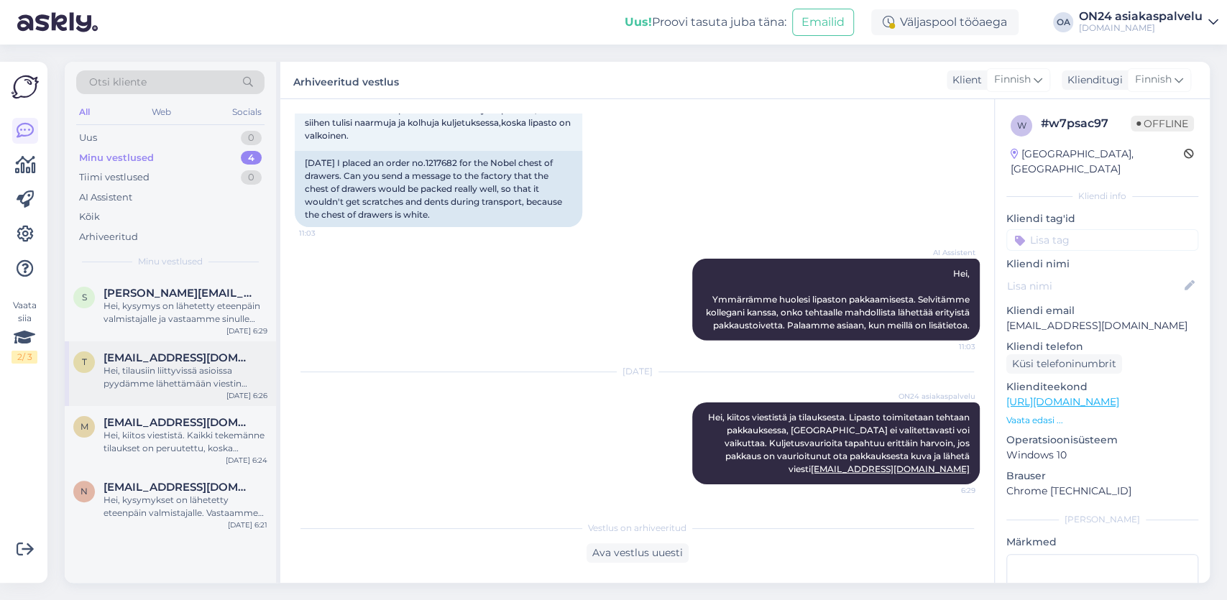
click at [186, 375] on div "Hei, tilausiin liittyvissä asioissa pyydämme lähettämään viestin info@on24.fi. …" at bounding box center [186, 377] width 164 height 26
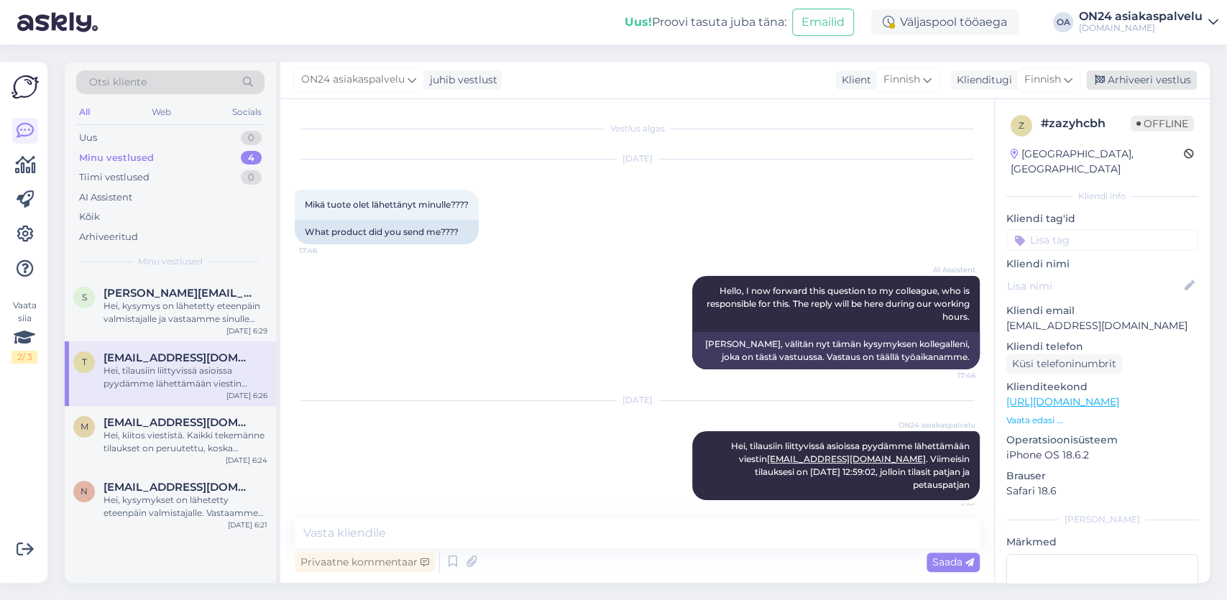
click at [1129, 80] on div "Arhiveeri vestlus" at bounding box center [1141, 79] width 111 height 19
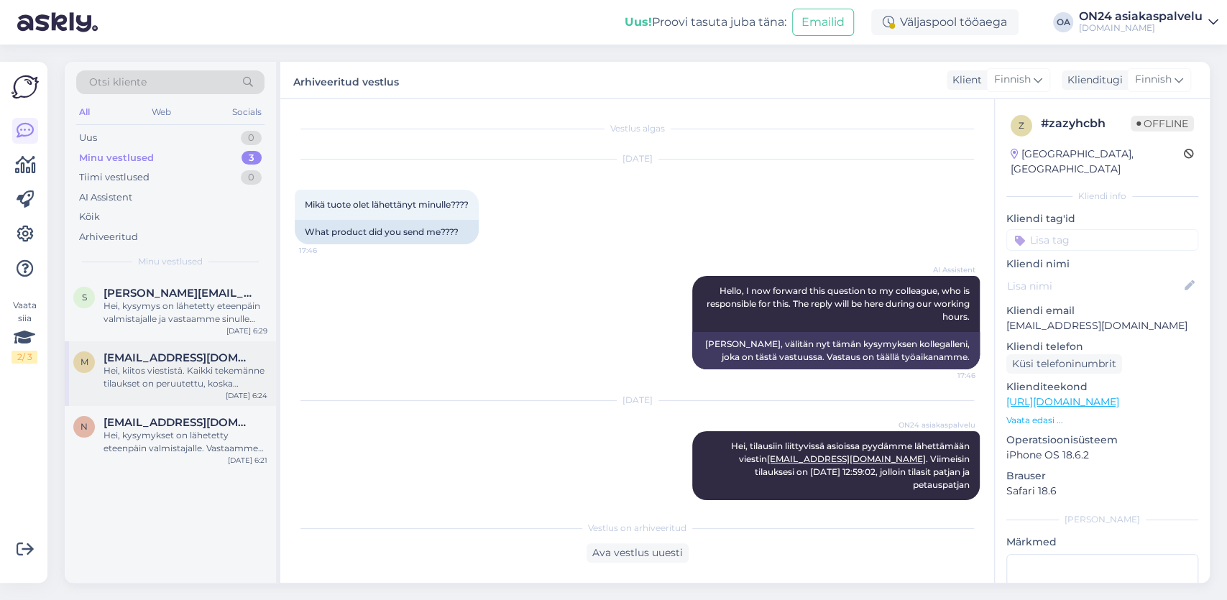
drag, startPoint x: 162, startPoint y: 360, endPoint x: 170, endPoint y: 363, distance: 9.1
click at [162, 361] on span "[EMAIL_ADDRESS][DOMAIN_NAME]" at bounding box center [179, 358] width 150 height 13
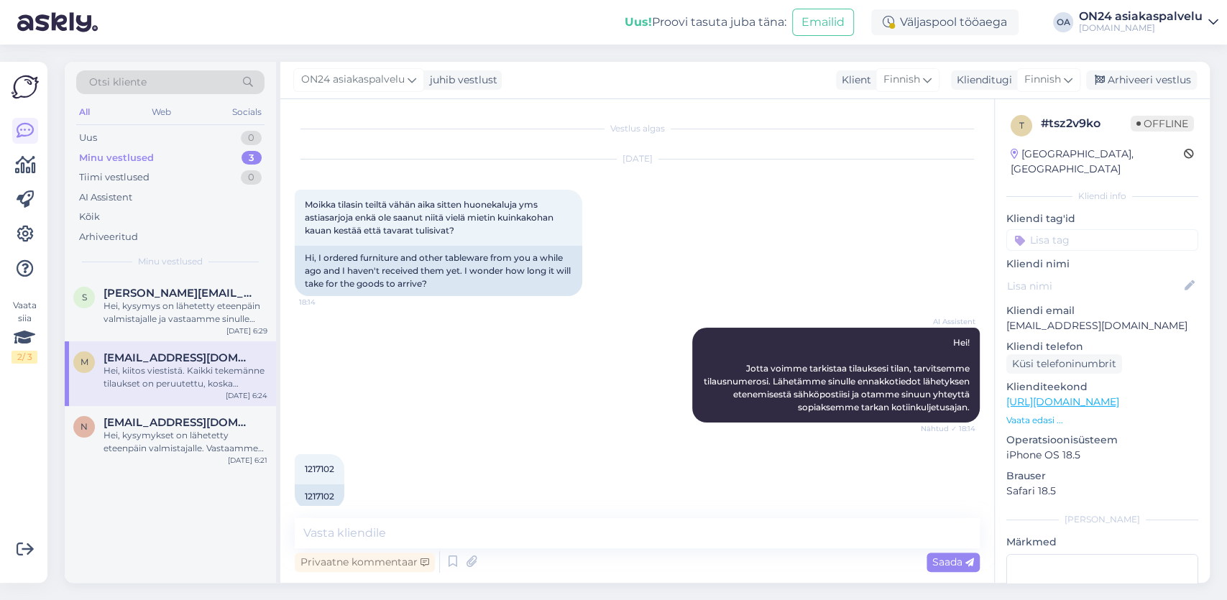
scroll to position [323, 0]
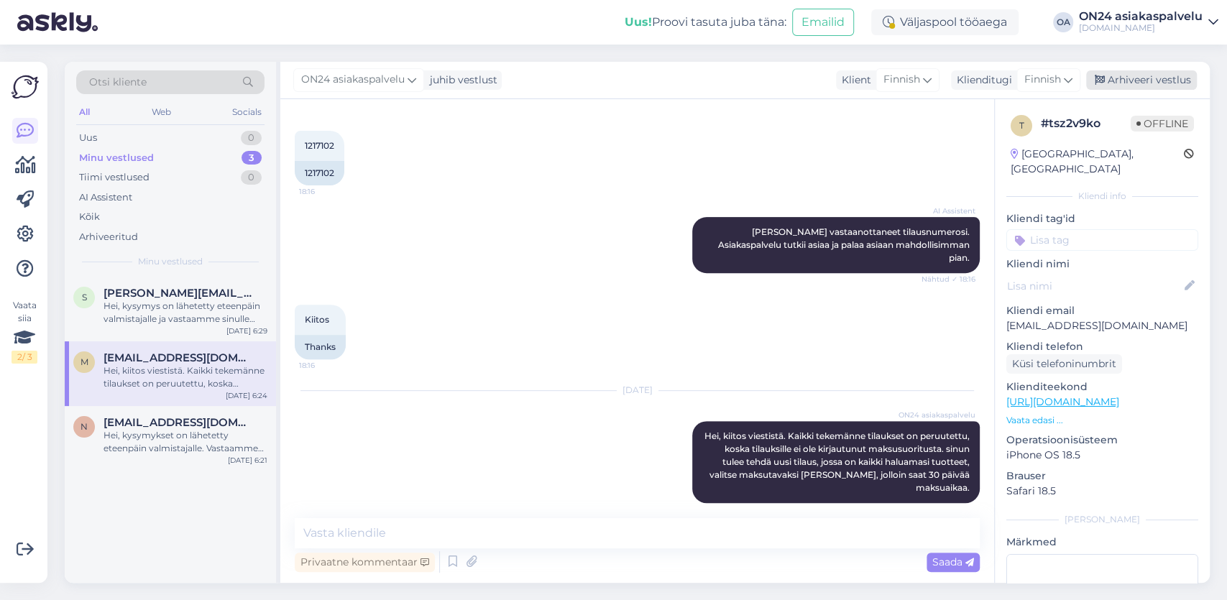
click at [1126, 71] on div "Arhiveeri vestlus" at bounding box center [1141, 79] width 111 height 19
